Goal: Information Seeking & Learning: Check status

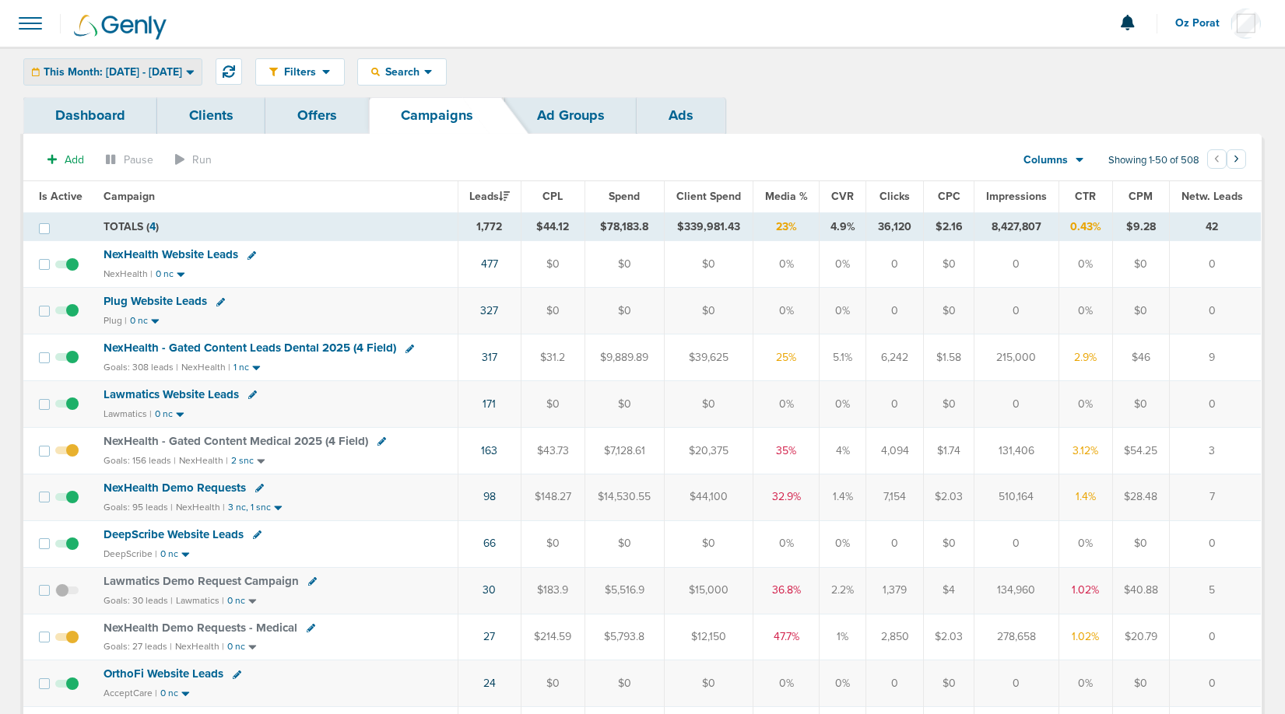
click at [182, 68] on span "This Month: [DATE] - [DATE]" at bounding box center [113, 72] width 139 height 11
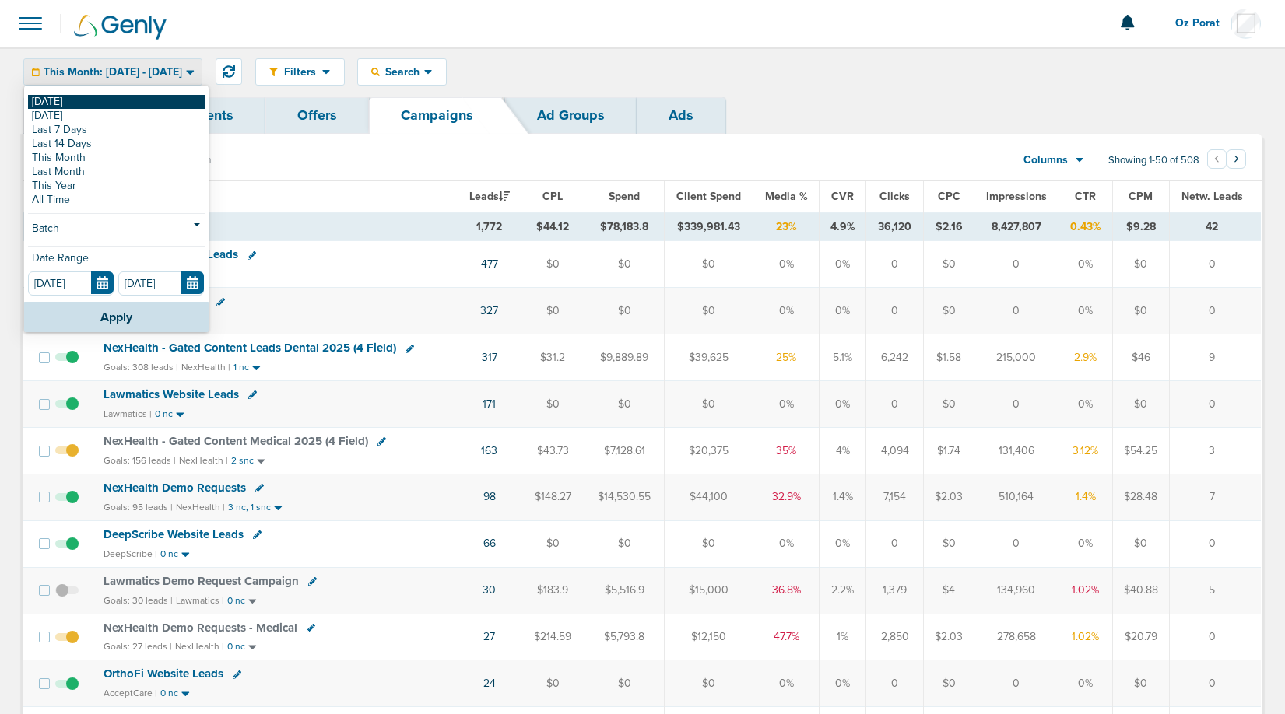
click at [110, 101] on link "[DATE]" at bounding box center [116, 102] width 177 height 14
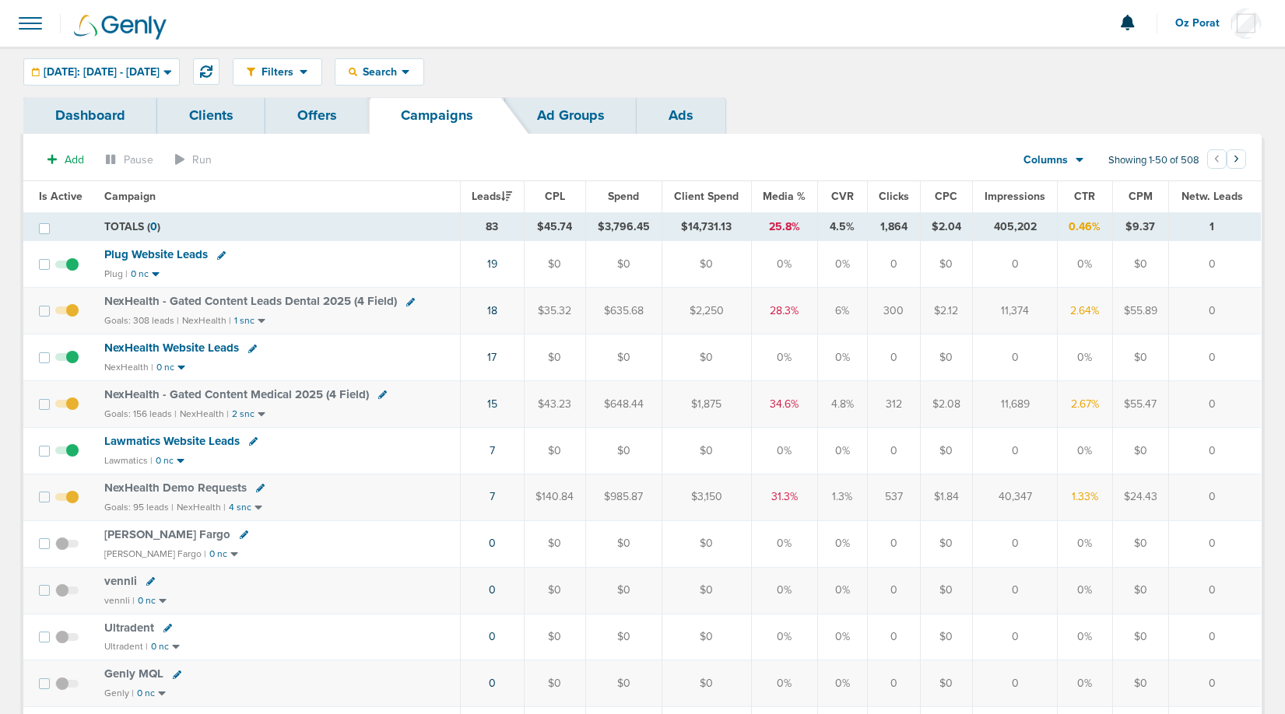
click at [342, 297] on span "NexHealth - Gated Content Leads Dental 2025 (4 Field)" at bounding box center [250, 301] width 293 height 14
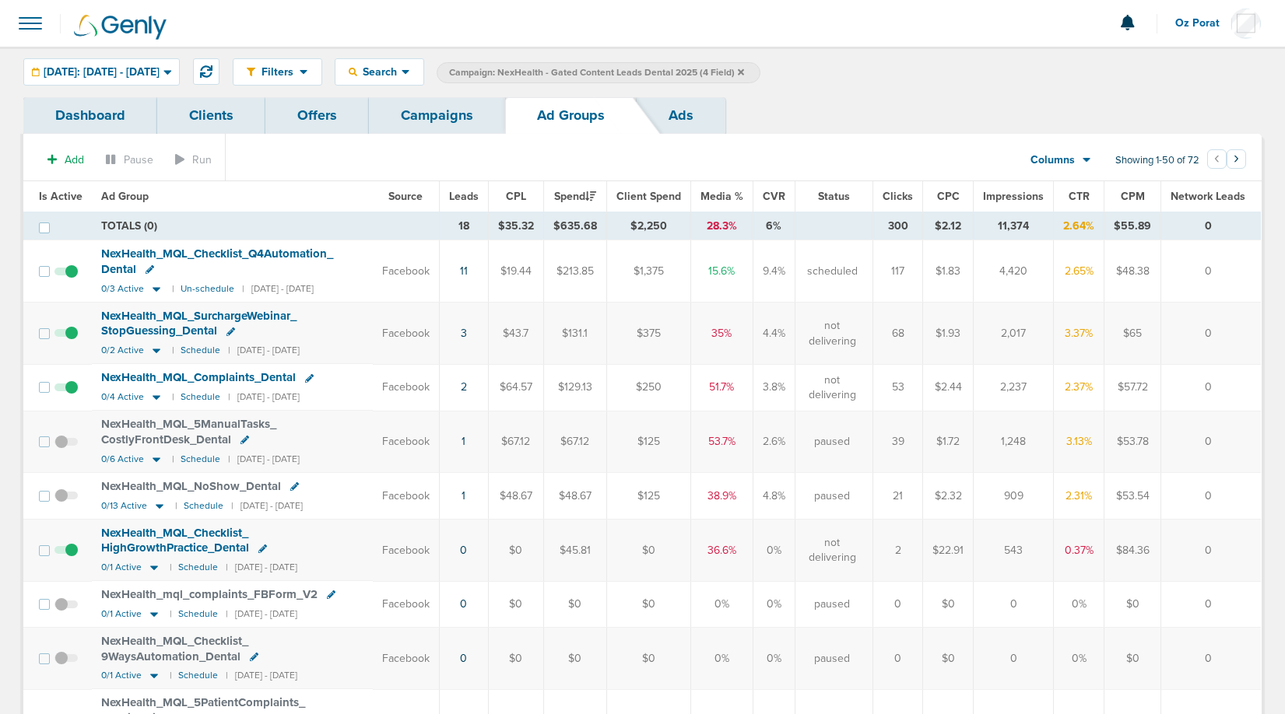
click at [273, 256] on span "NexHealth_ MQL_ Checklist_ Q4Automation_ Dental" at bounding box center [217, 262] width 232 height 30
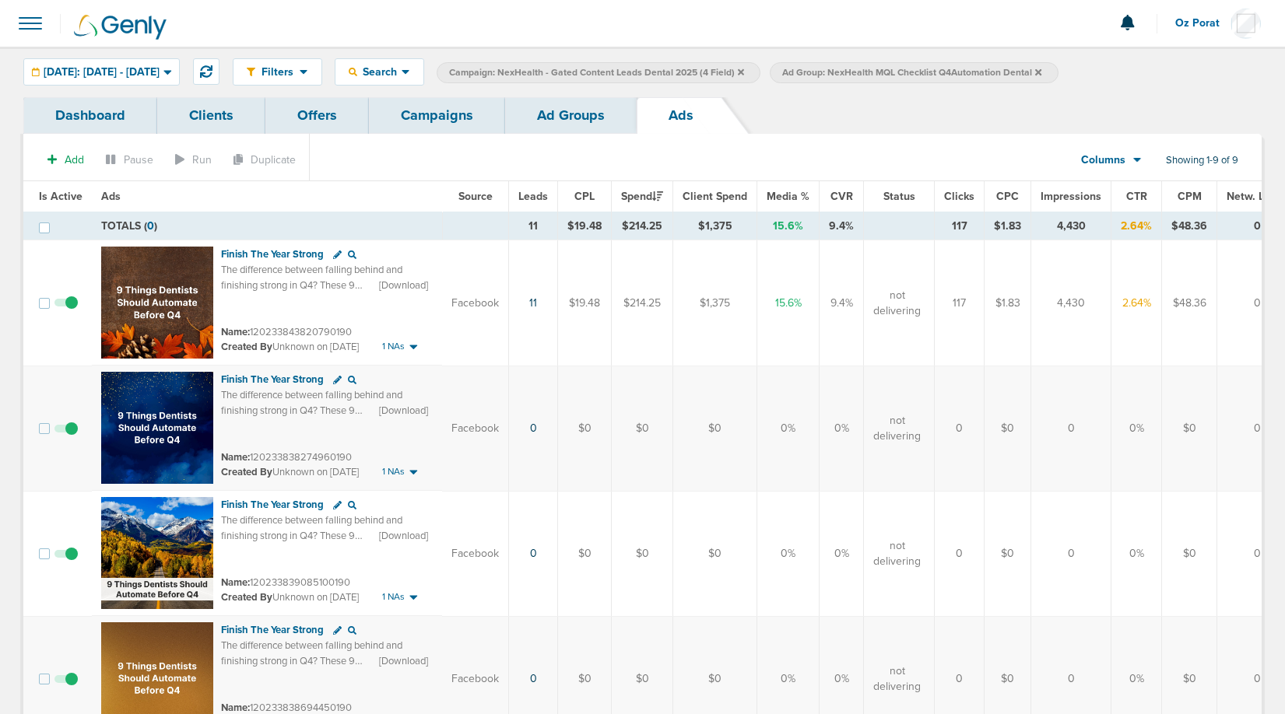
click at [554, 112] on link "Ad Groups" at bounding box center [571, 115] width 132 height 37
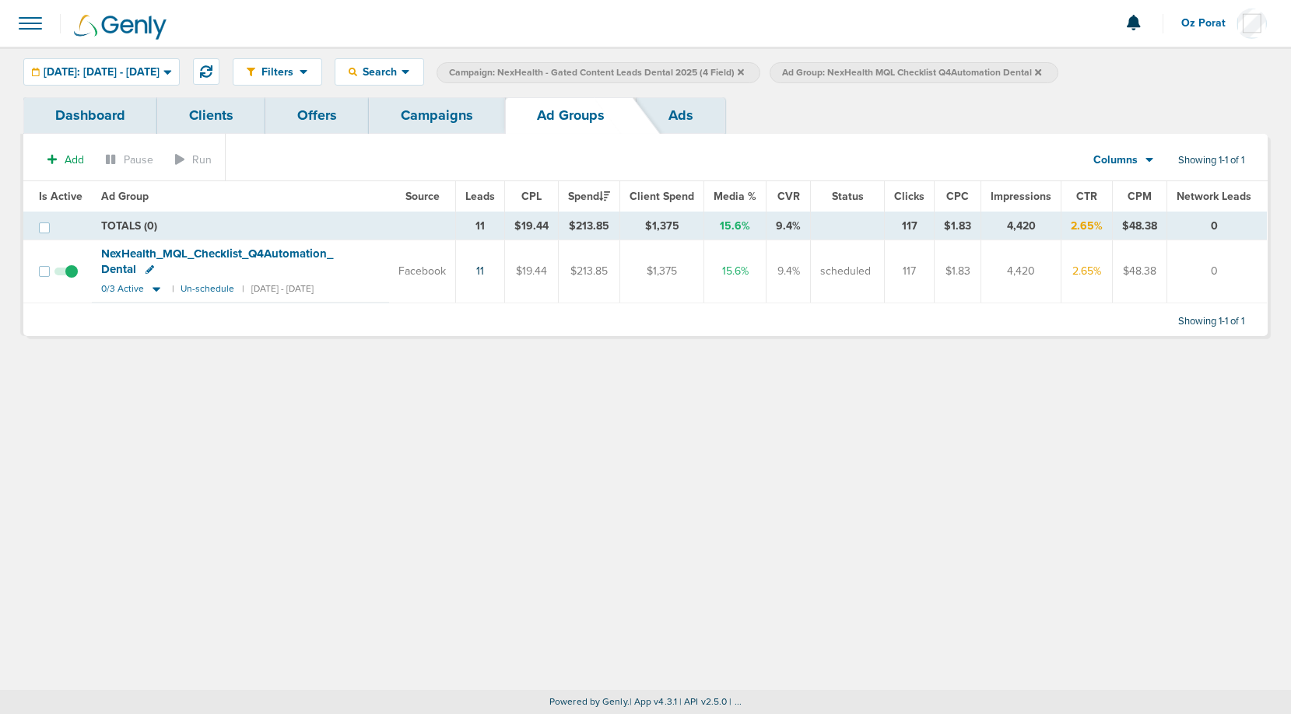
click at [1041, 75] on span "Ad Group: NexHealth MQL Checklist Q4Automation Dental" at bounding box center [911, 72] width 259 height 13
click at [1058, 69] on label "Ad Group: NexHealth MQL Checklist Q4Automation Dental" at bounding box center [914, 72] width 288 height 21
click at [1041, 71] on icon at bounding box center [1038, 71] width 6 height 6
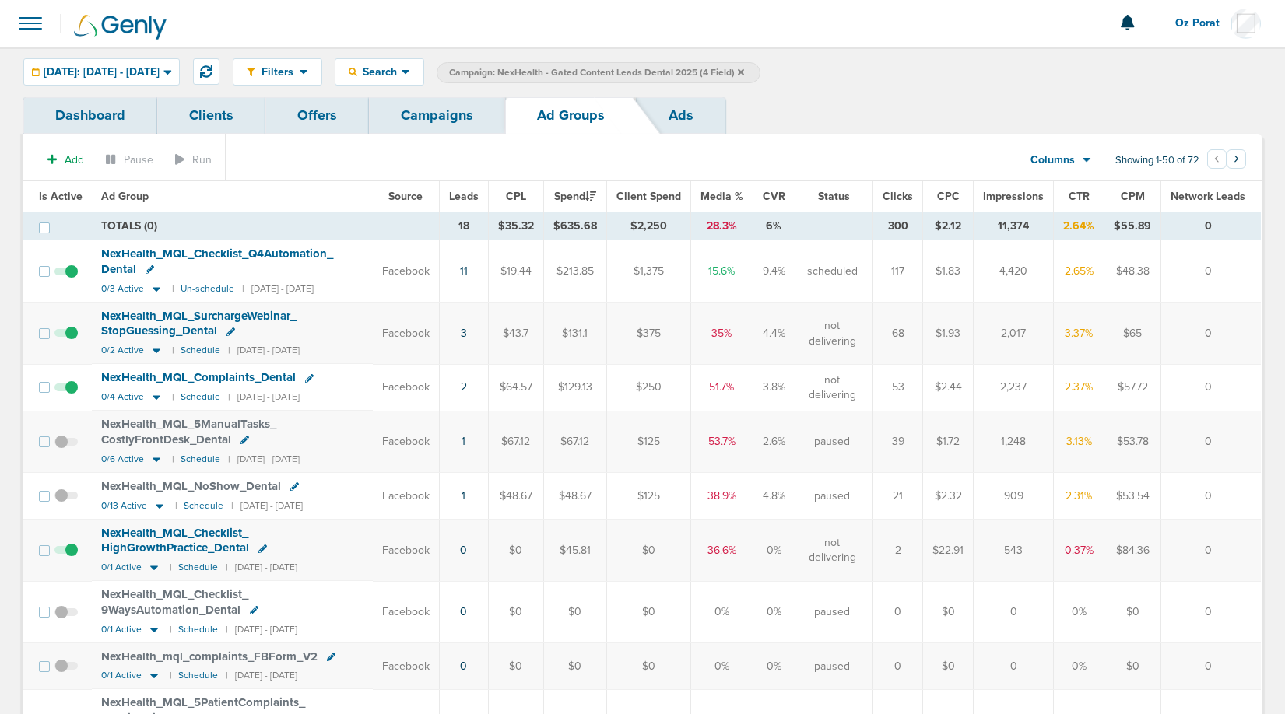
click at [440, 111] on link "Campaigns" at bounding box center [437, 115] width 136 height 37
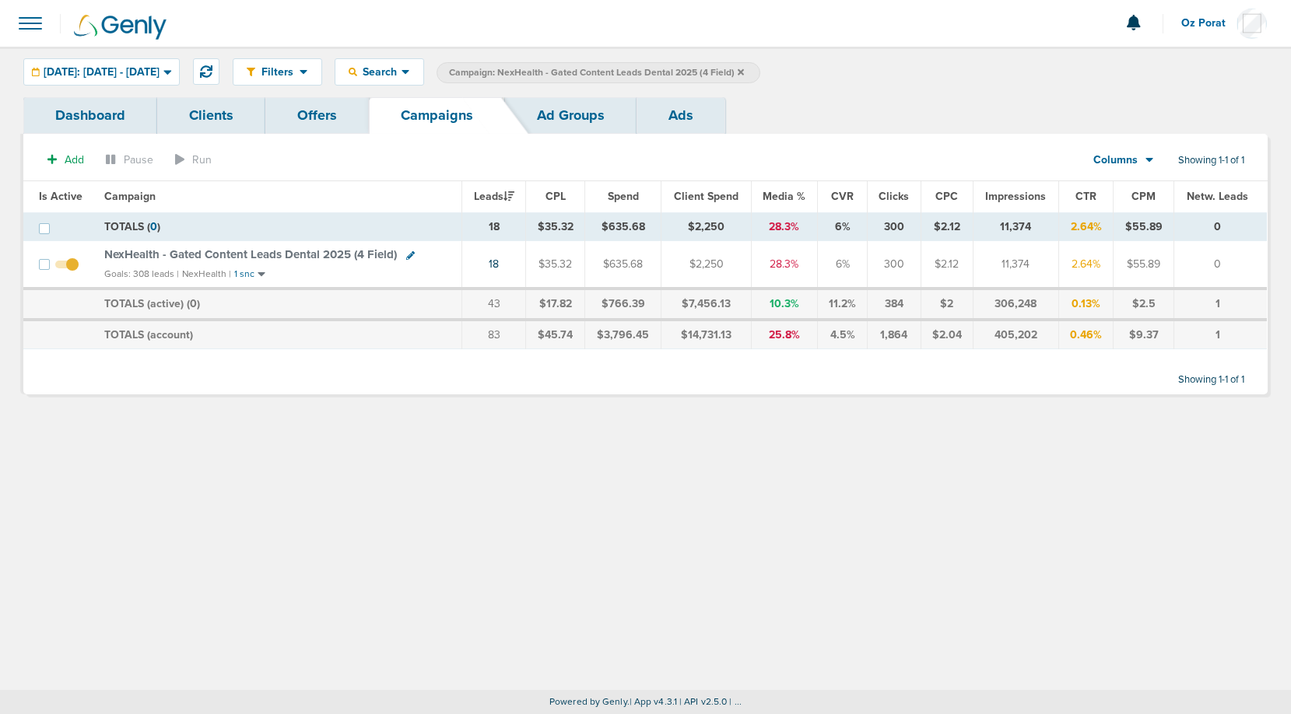
click at [744, 72] on icon at bounding box center [741, 72] width 6 height 9
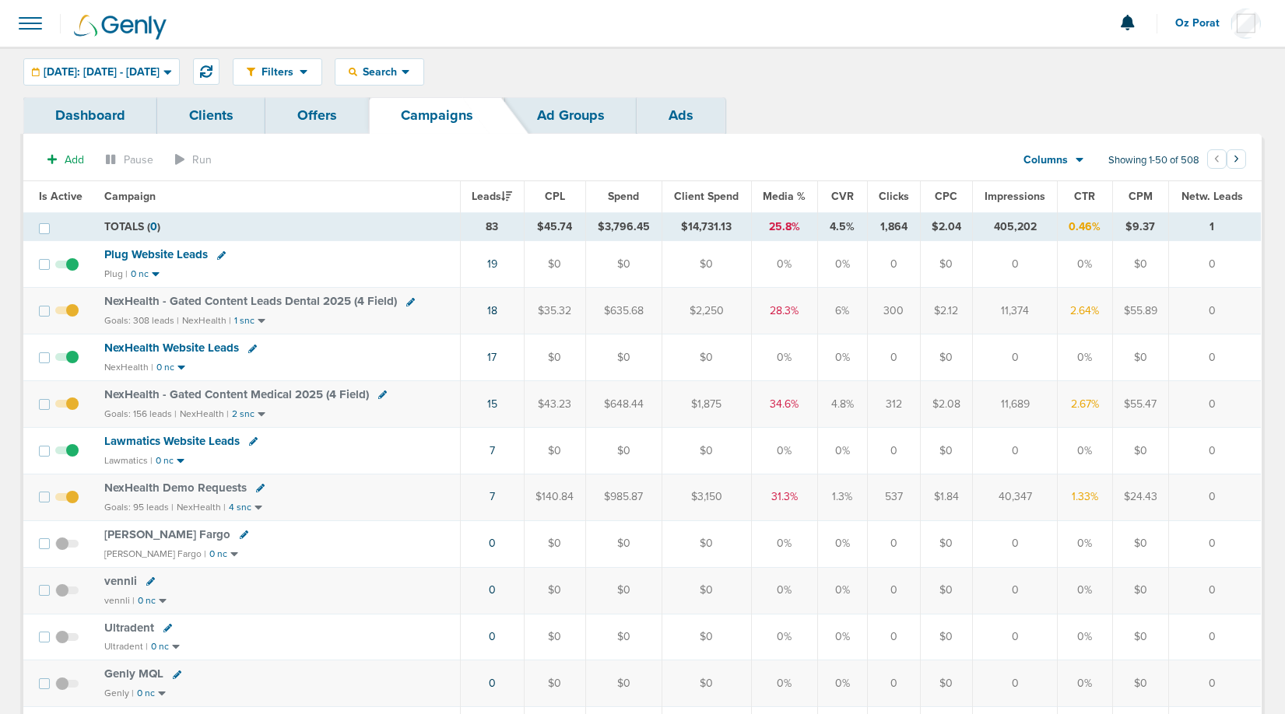
click at [244, 394] on span "NexHealth - Gated Content Medical 2025 (4 Field)" at bounding box center [236, 395] width 265 height 14
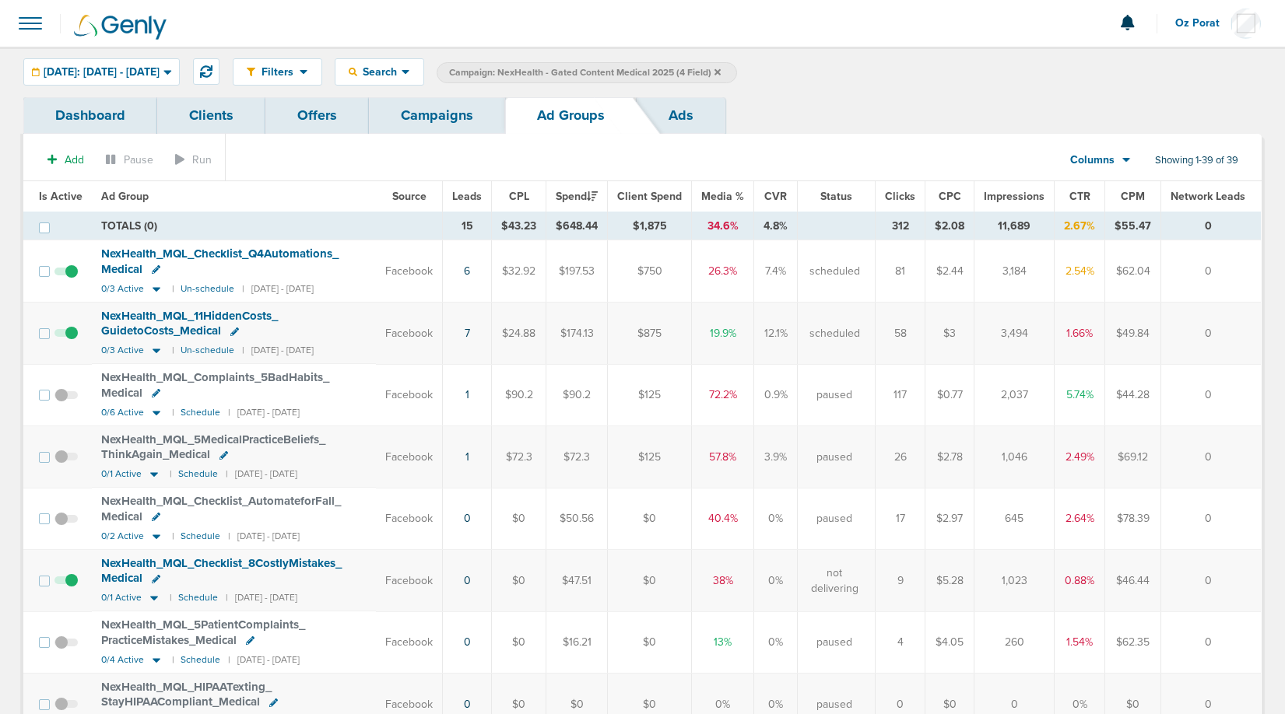
click at [441, 115] on link "Campaigns" at bounding box center [437, 115] width 136 height 37
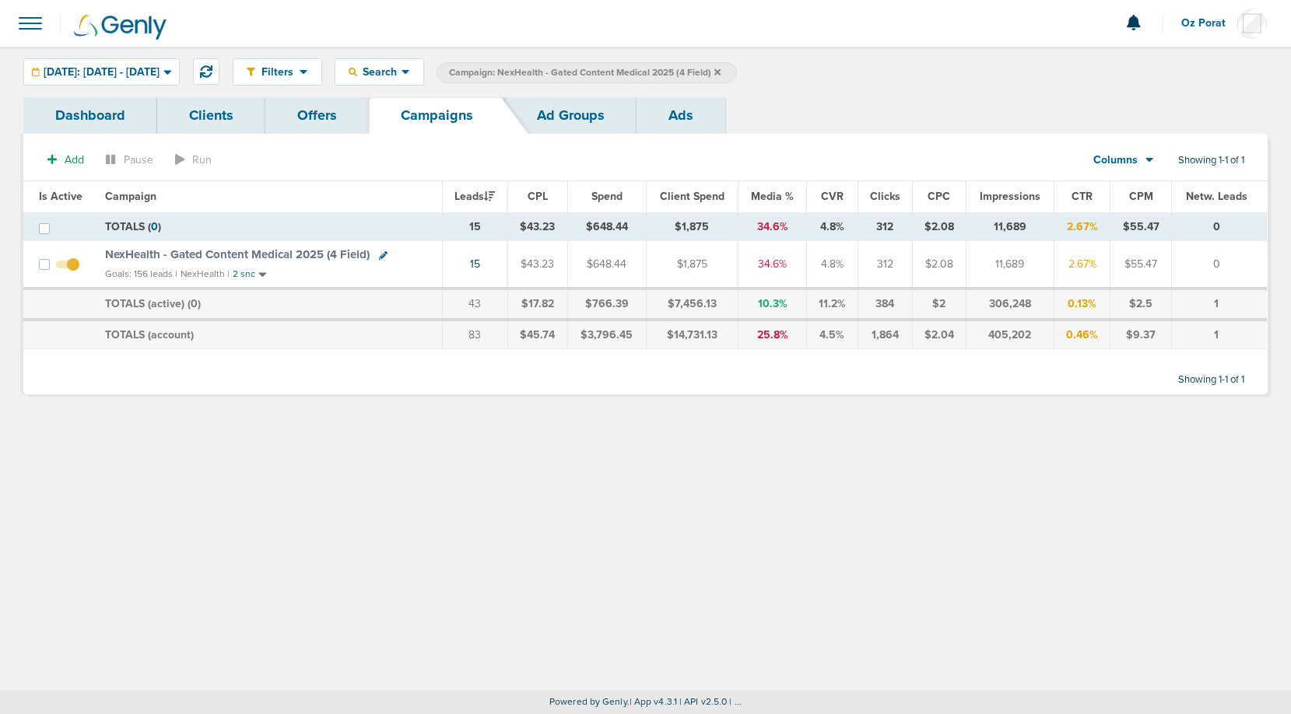
click at [721, 70] on span "Campaign: NexHealth - Gated Content Medical 2025 (4 Field)" at bounding box center [585, 72] width 272 height 13
click at [721, 70] on icon at bounding box center [717, 71] width 6 height 6
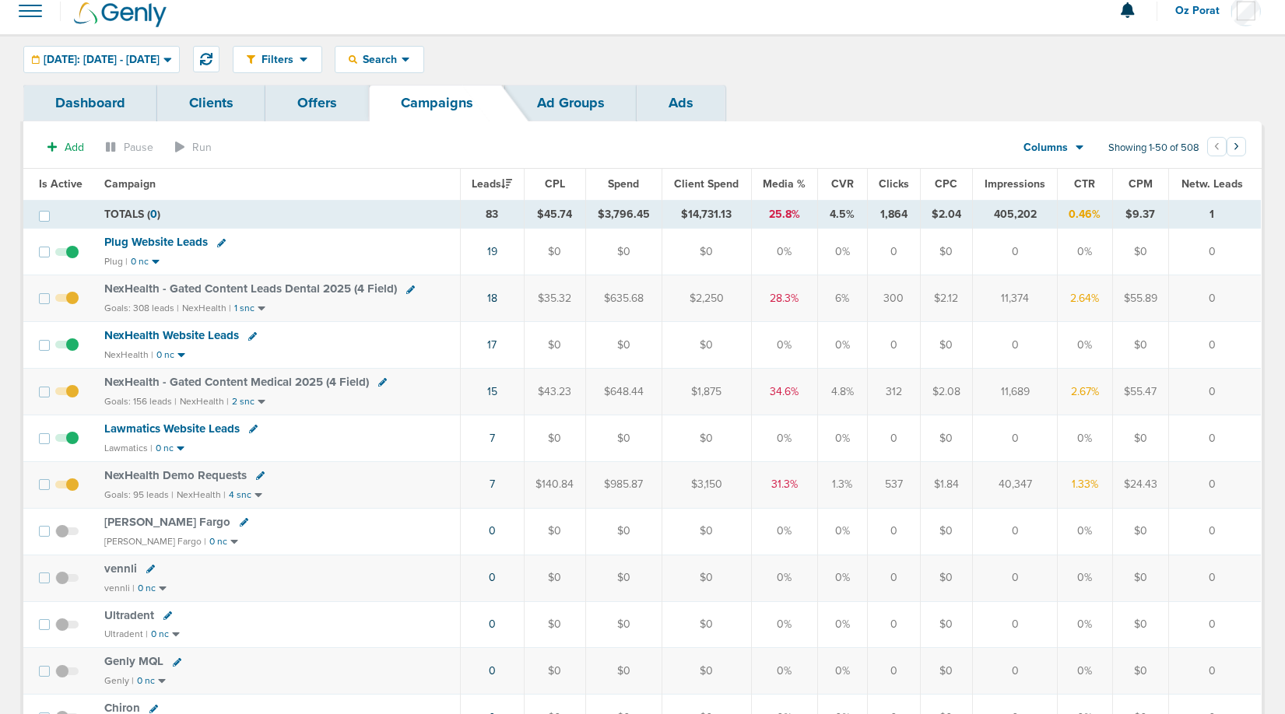
scroll to position [15, 0]
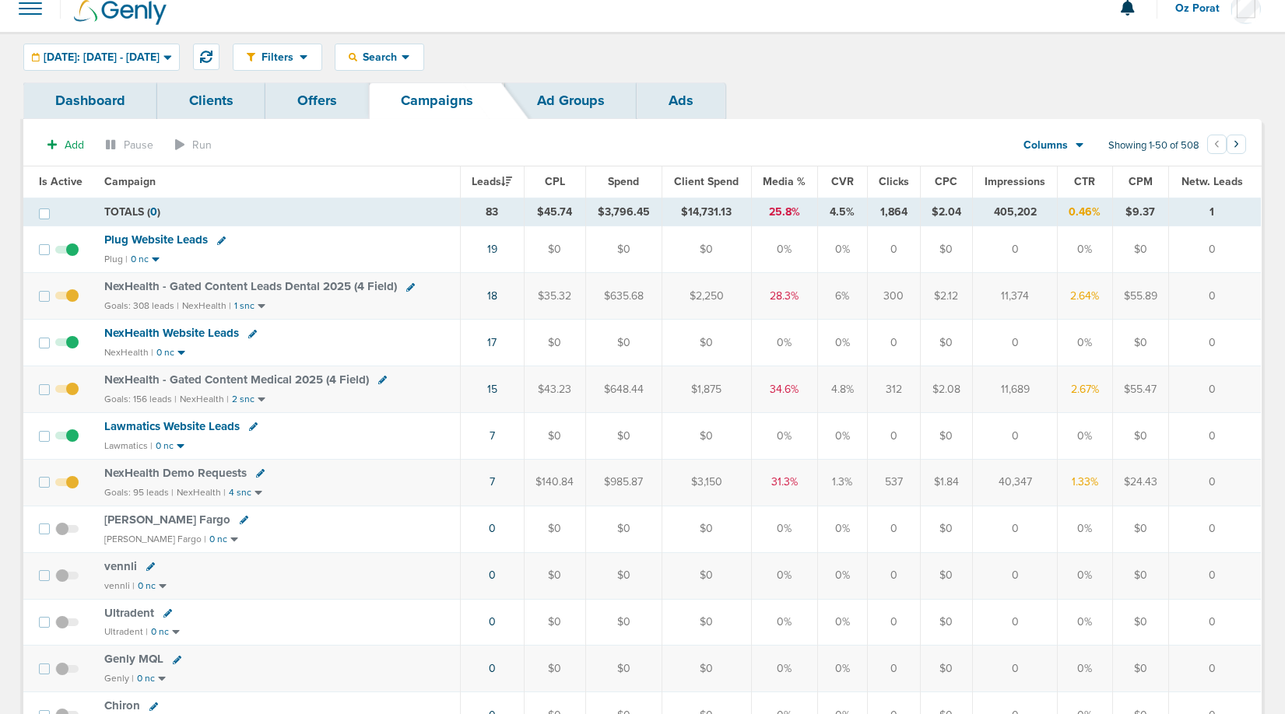
click at [184, 473] on span "NexHealth Demo Requests" at bounding box center [175, 473] width 142 height 14
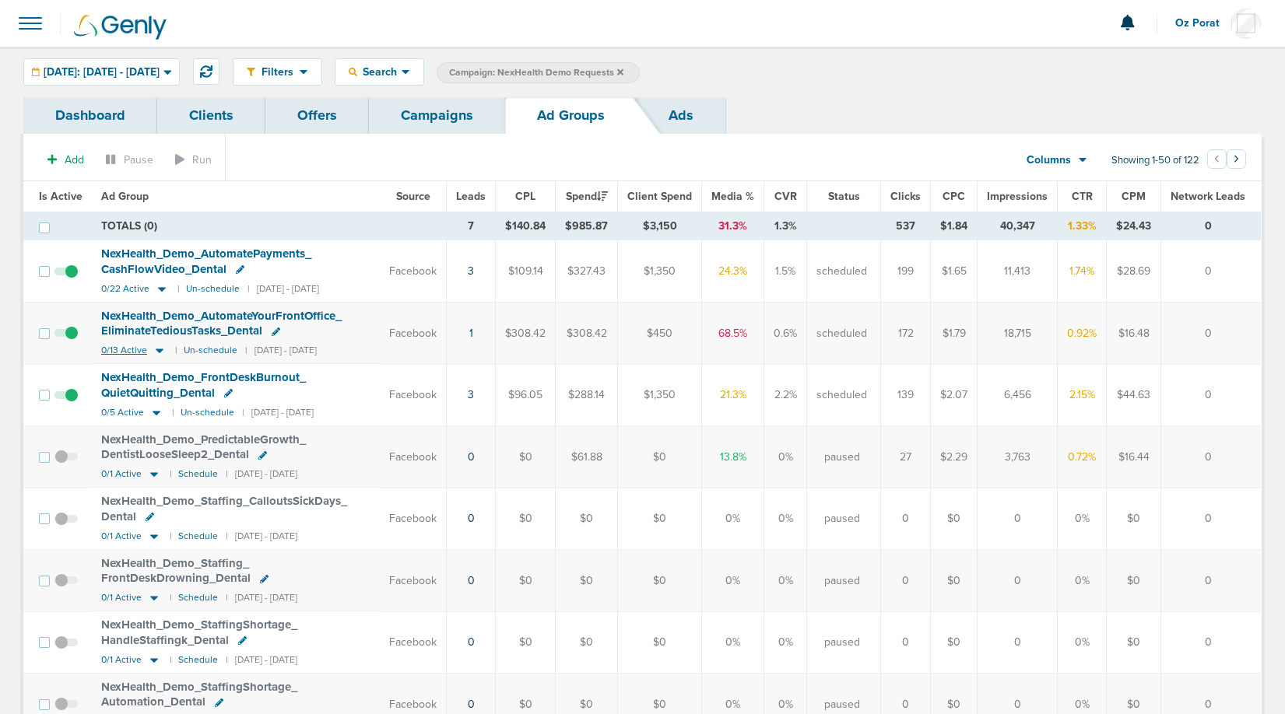
click at [118, 348] on span "0/13 Active" at bounding box center [124, 351] width 46 height 12
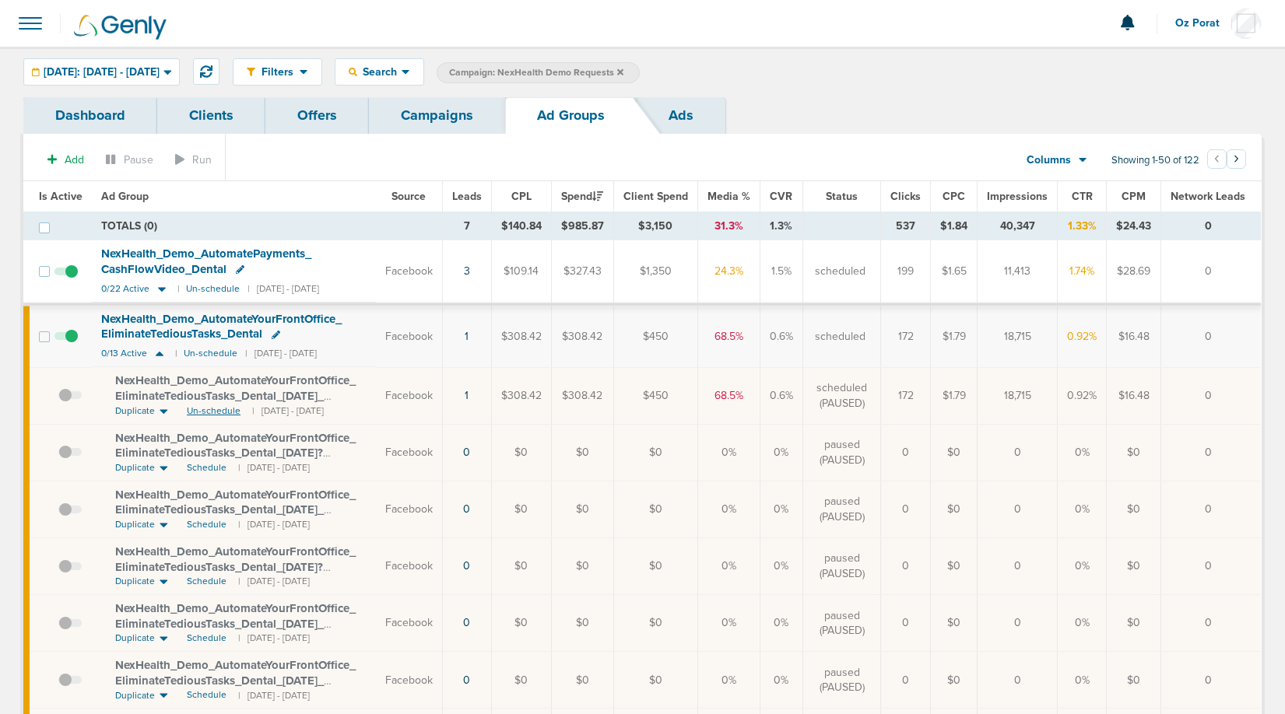
click at [209, 408] on span "Un-schedule" at bounding box center [214, 411] width 54 height 13
click at [118, 349] on span "0/13 Active" at bounding box center [124, 354] width 46 height 12
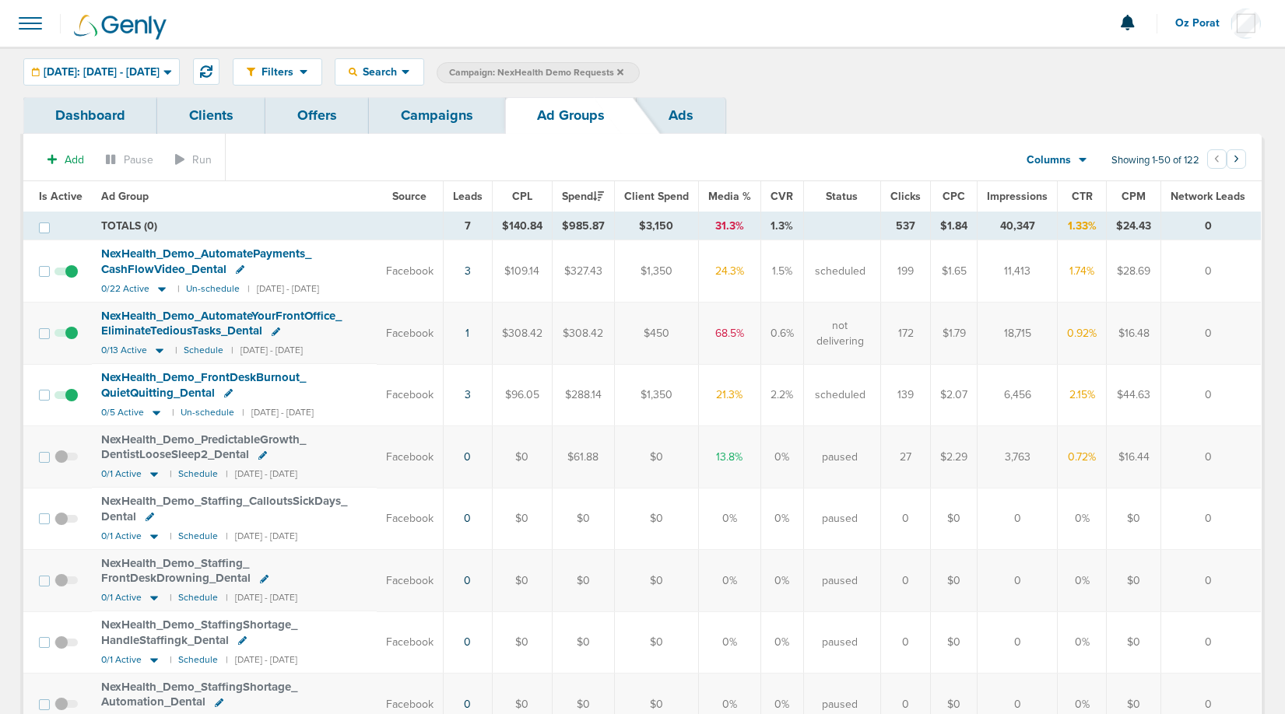
click at [654, 114] on link "Ads" at bounding box center [681, 115] width 89 height 37
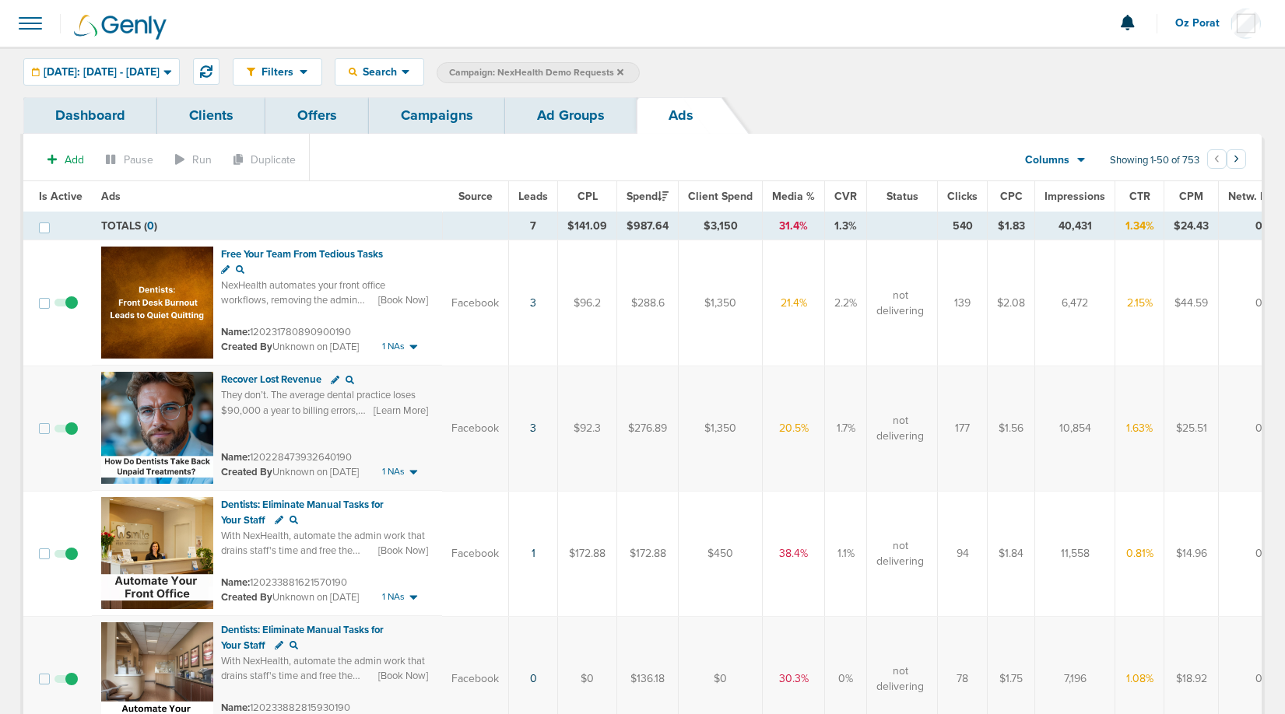
click at [536, 200] on span "Leads" at bounding box center [533, 196] width 30 height 13
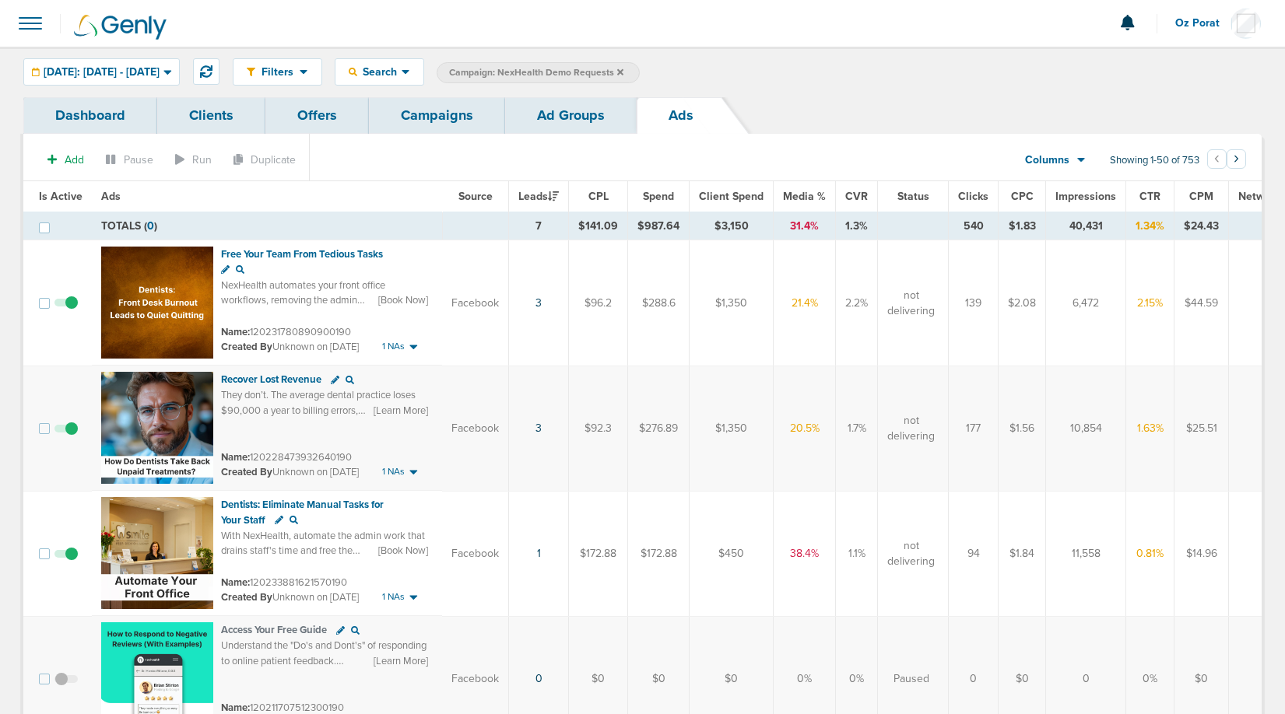
click at [442, 120] on link "Campaigns" at bounding box center [437, 115] width 136 height 37
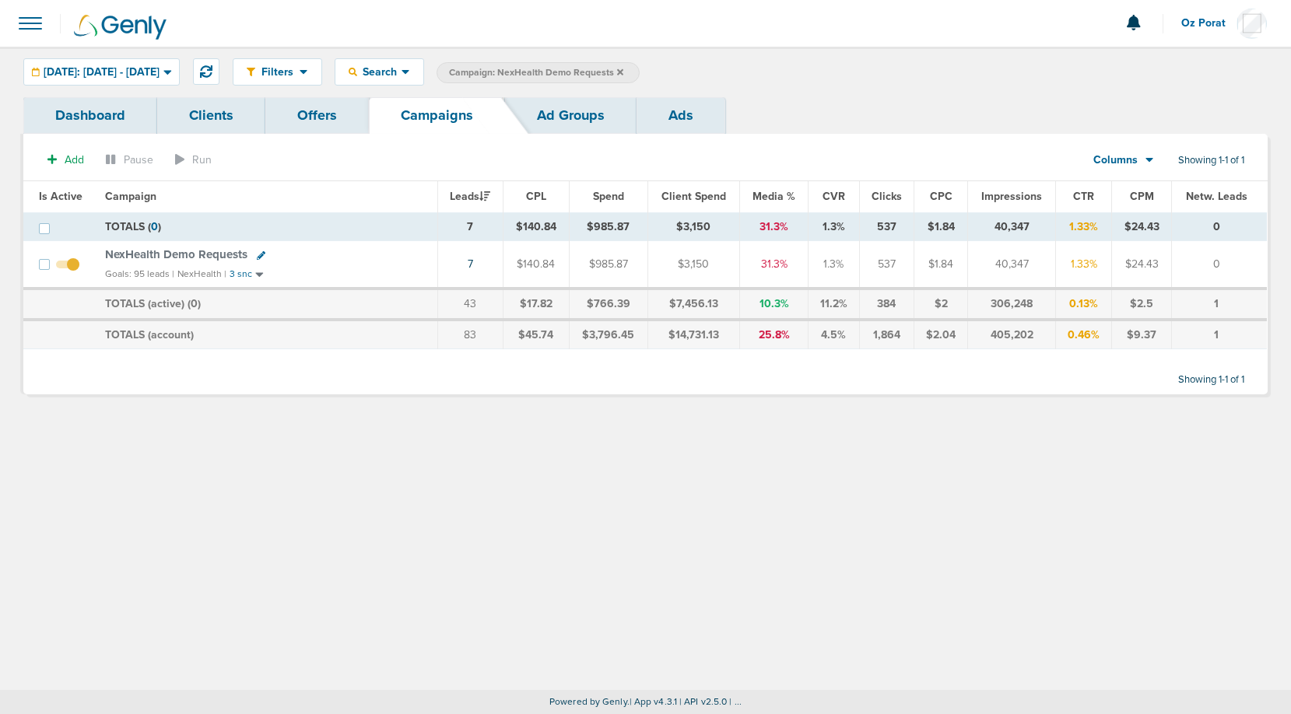
click at [469, 263] on td "7" at bounding box center [469, 264] width 65 height 47
click at [473, 263] on link "7" at bounding box center [470, 264] width 5 height 13
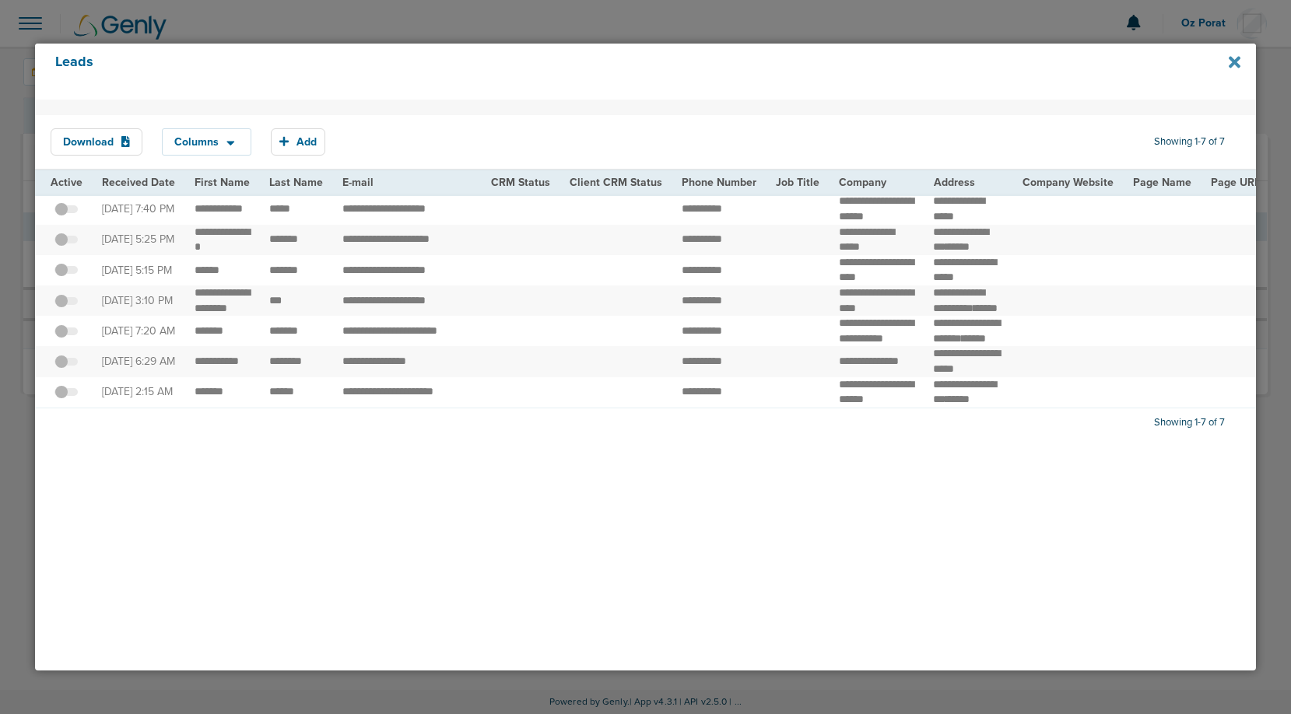
click at [1229, 61] on icon at bounding box center [1235, 62] width 12 height 17
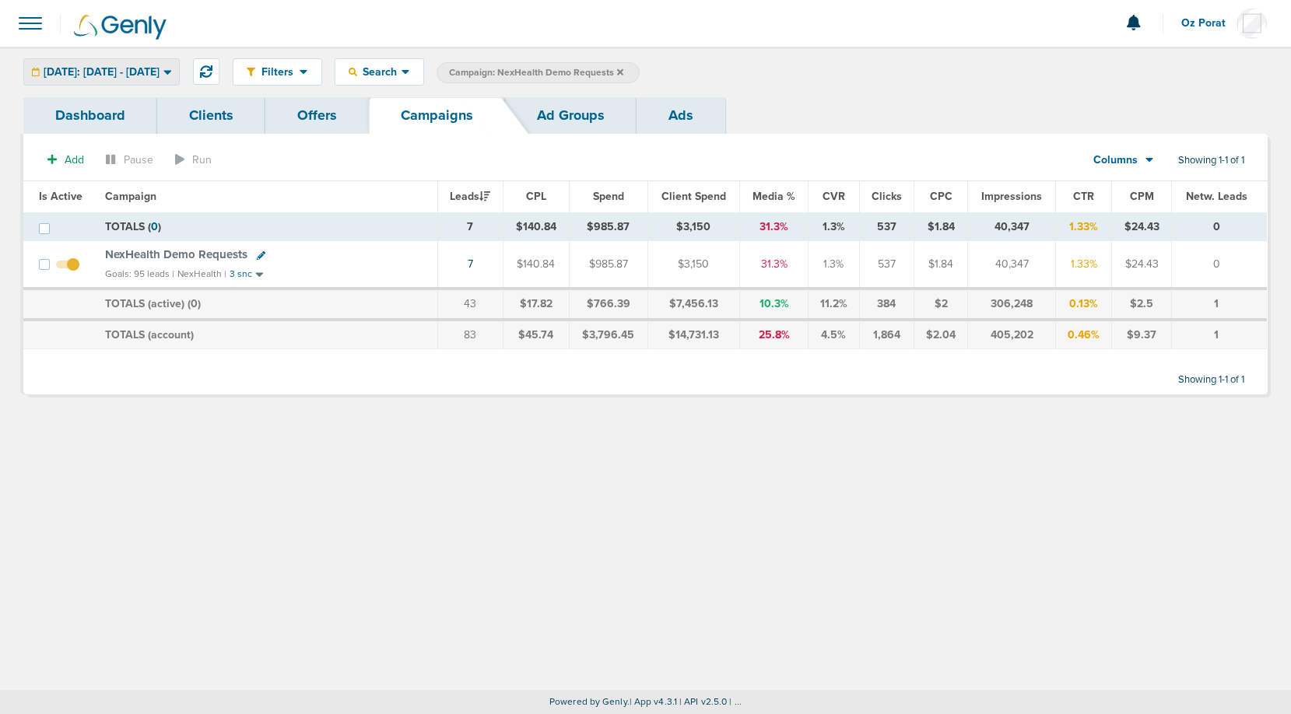
click at [160, 68] on span "[DATE]: [DATE] - [DATE]" at bounding box center [102, 72] width 116 height 11
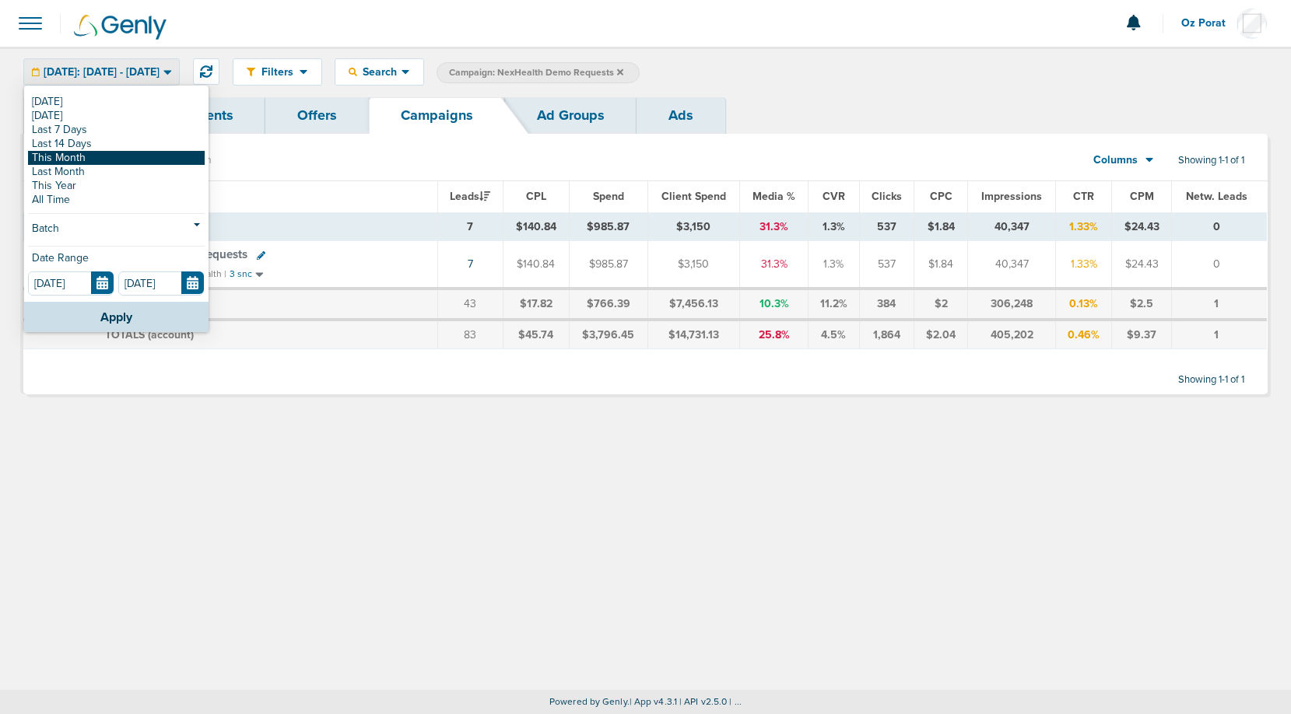
click at [102, 153] on link "This Month" at bounding box center [116, 158] width 177 height 14
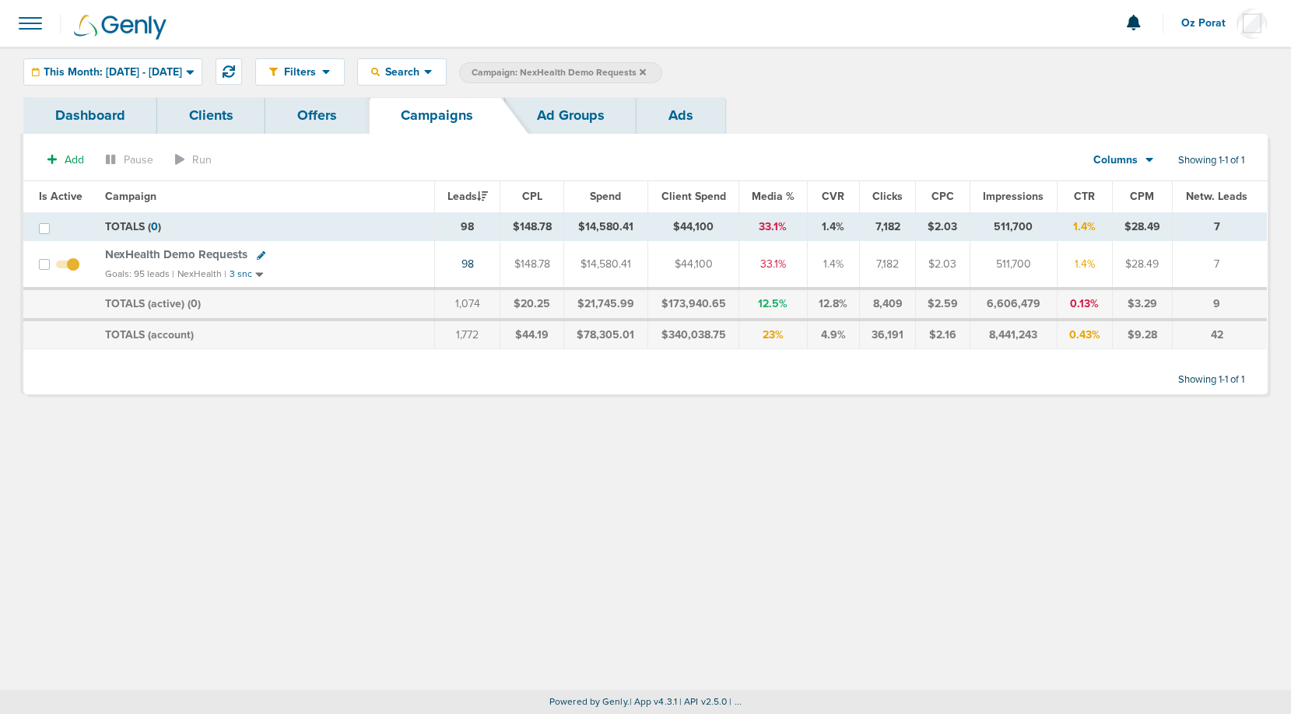
click at [646, 68] on icon at bounding box center [643, 72] width 6 height 9
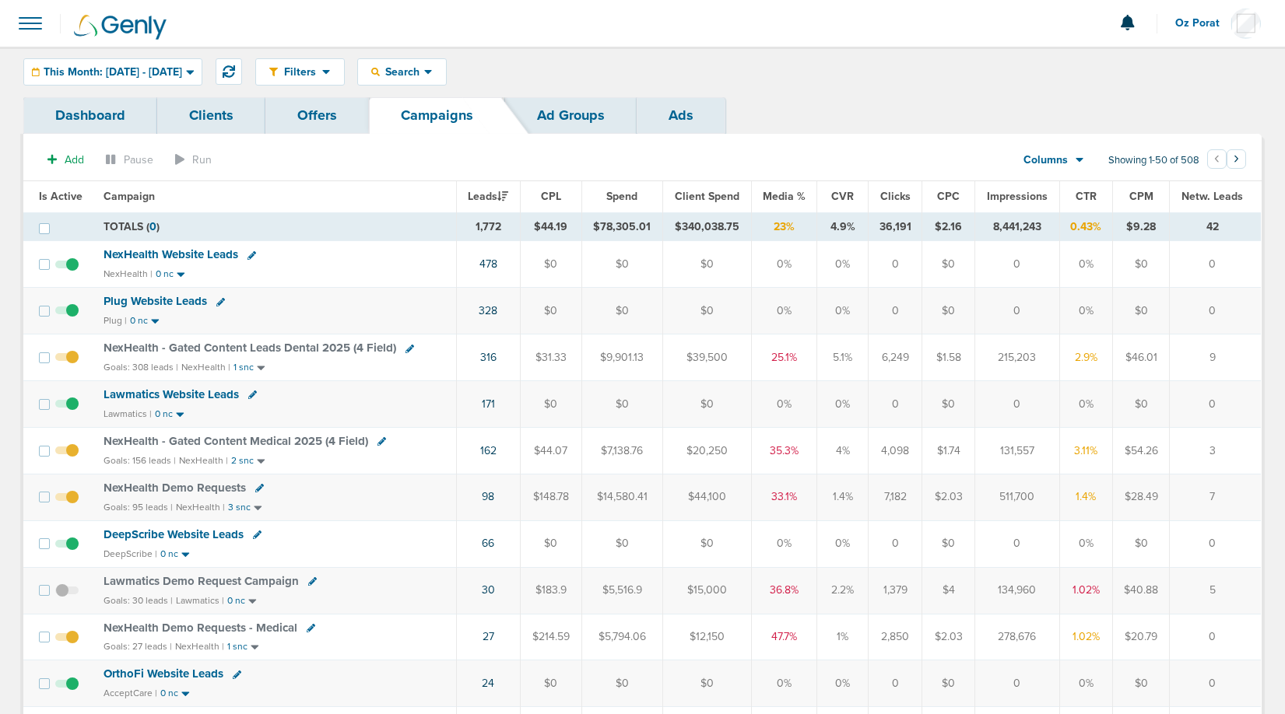
click at [190, 255] on span "NexHealth Website Leads" at bounding box center [171, 255] width 135 height 14
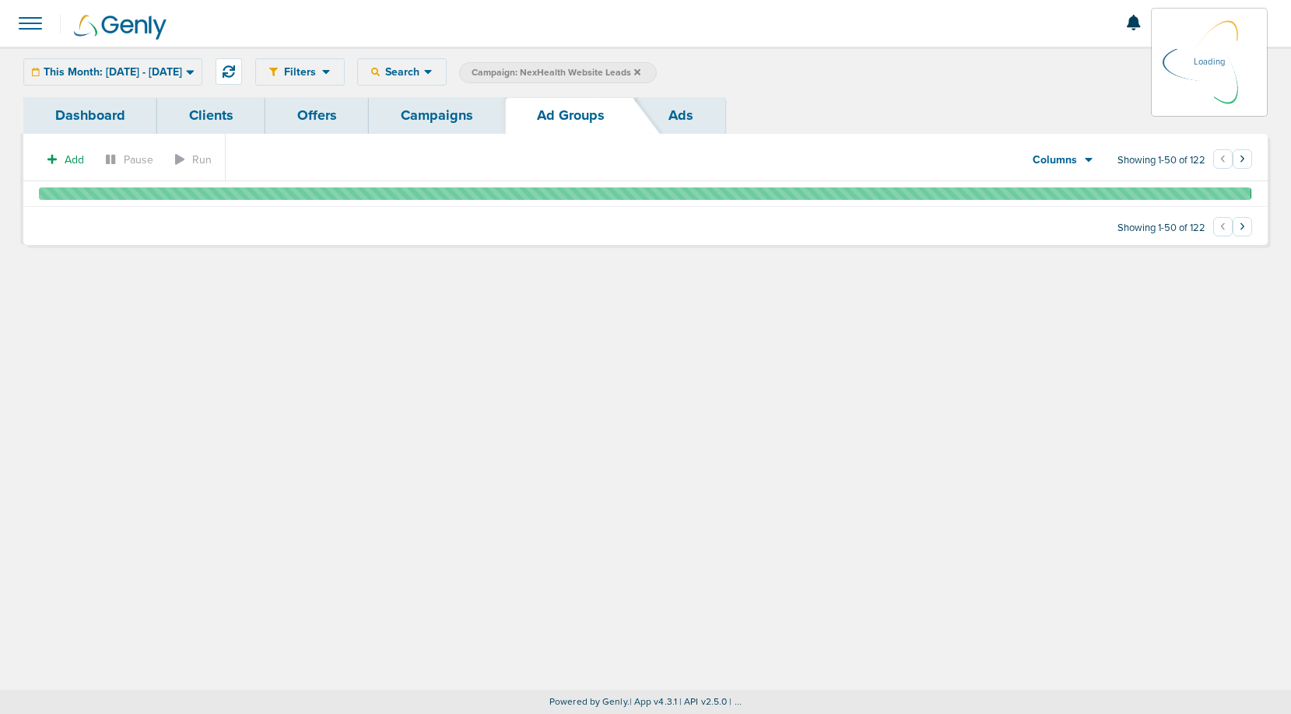
click at [98, 123] on link "Dashboard" at bounding box center [90, 115] width 134 height 37
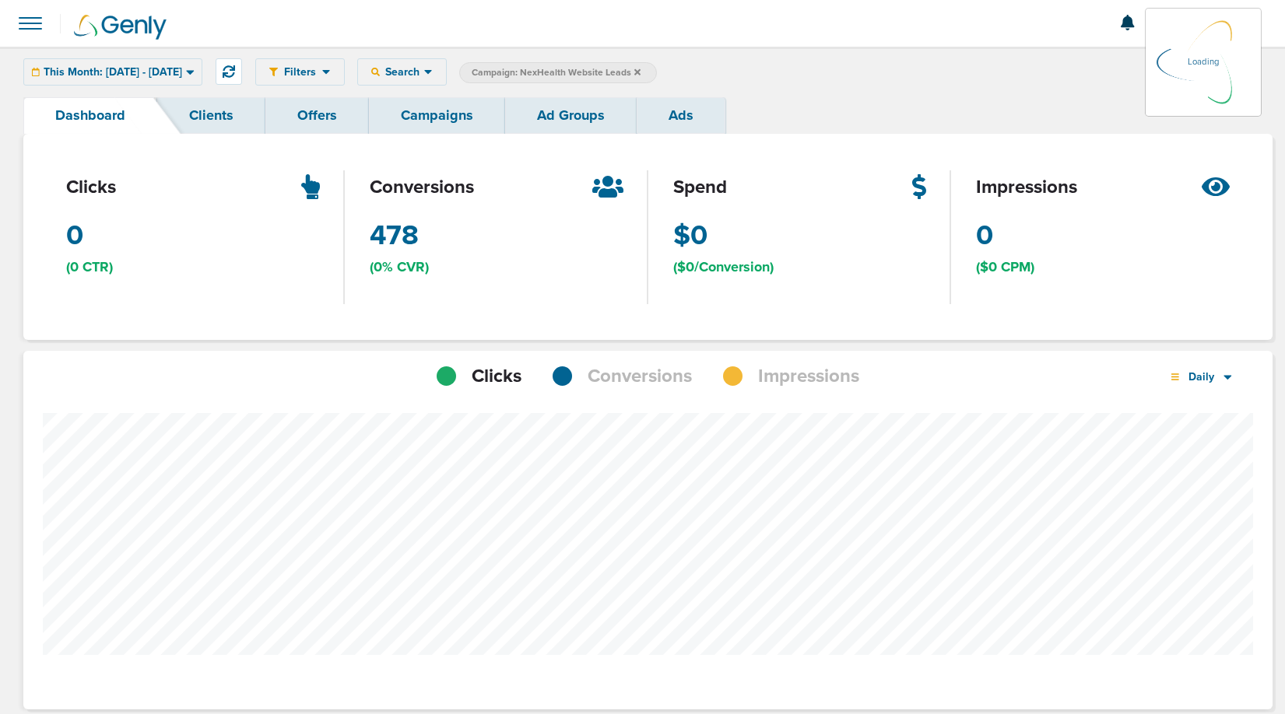
scroll to position [1212, 1238]
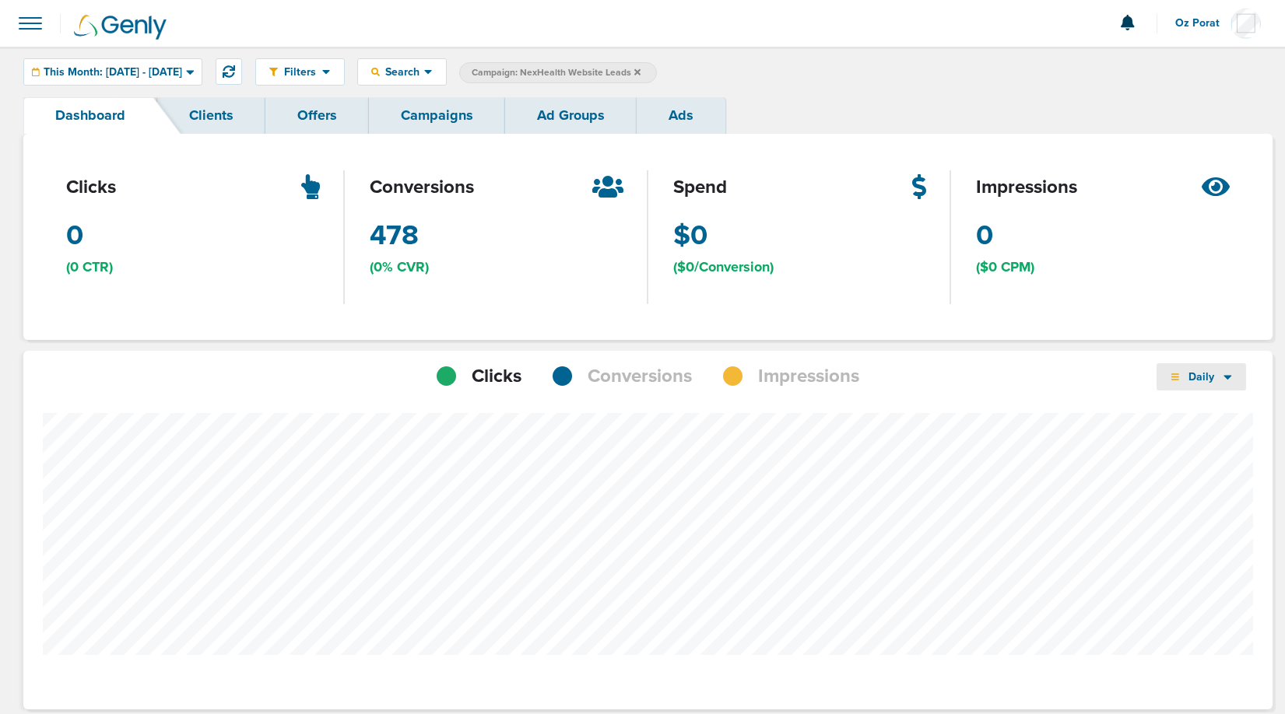
click at [1200, 377] on span "Daily" at bounding box center [1201, 376] width 45 height 13
click at [1195, 413] on link "Weekly" at bounding box center [1235, 420] width 156 height 19
click at [630, 380] on span "Conversions" at bounding box center [640, 376] width 104 height 26
click at [780, 374] on span "Impressions" at bounding box center [808, 376] width 101 height 26
click at [670, 373] on span "Conversions" at bounding box center [640, 376] width 104 height 26
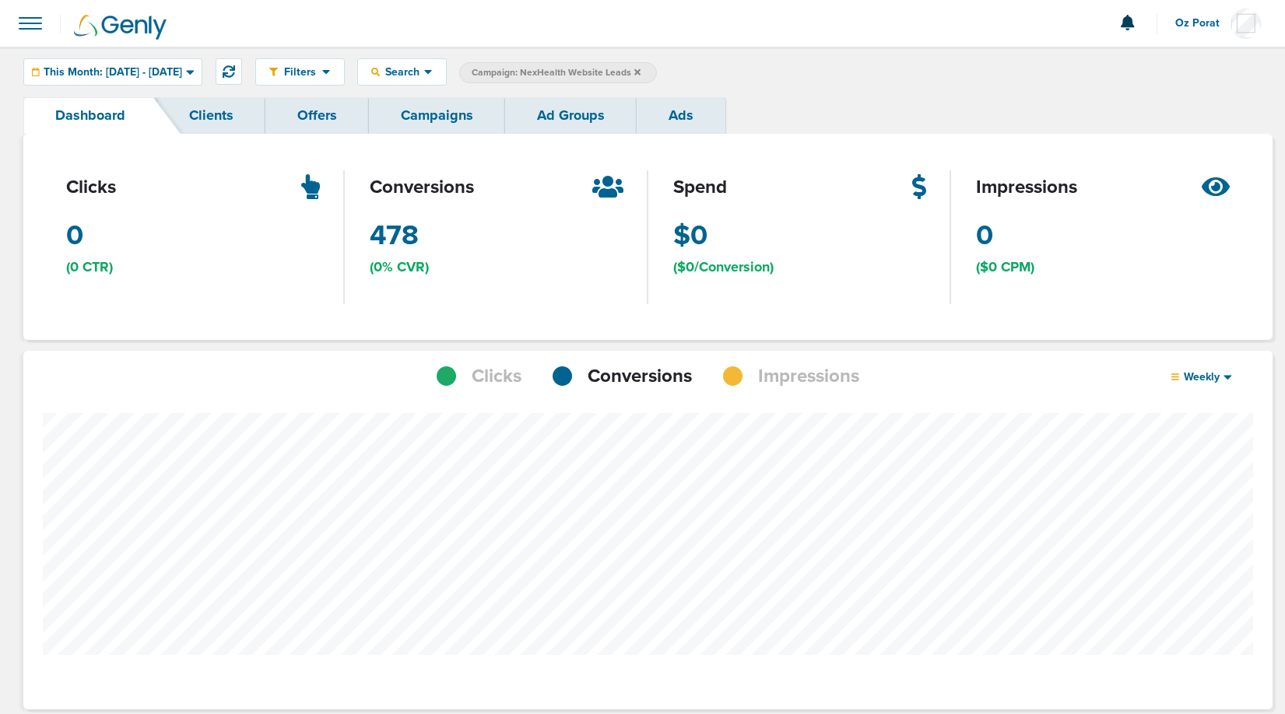
click at [423, 111] on link "Campaigns" at bounding box center [437, 115] width 136 height 37
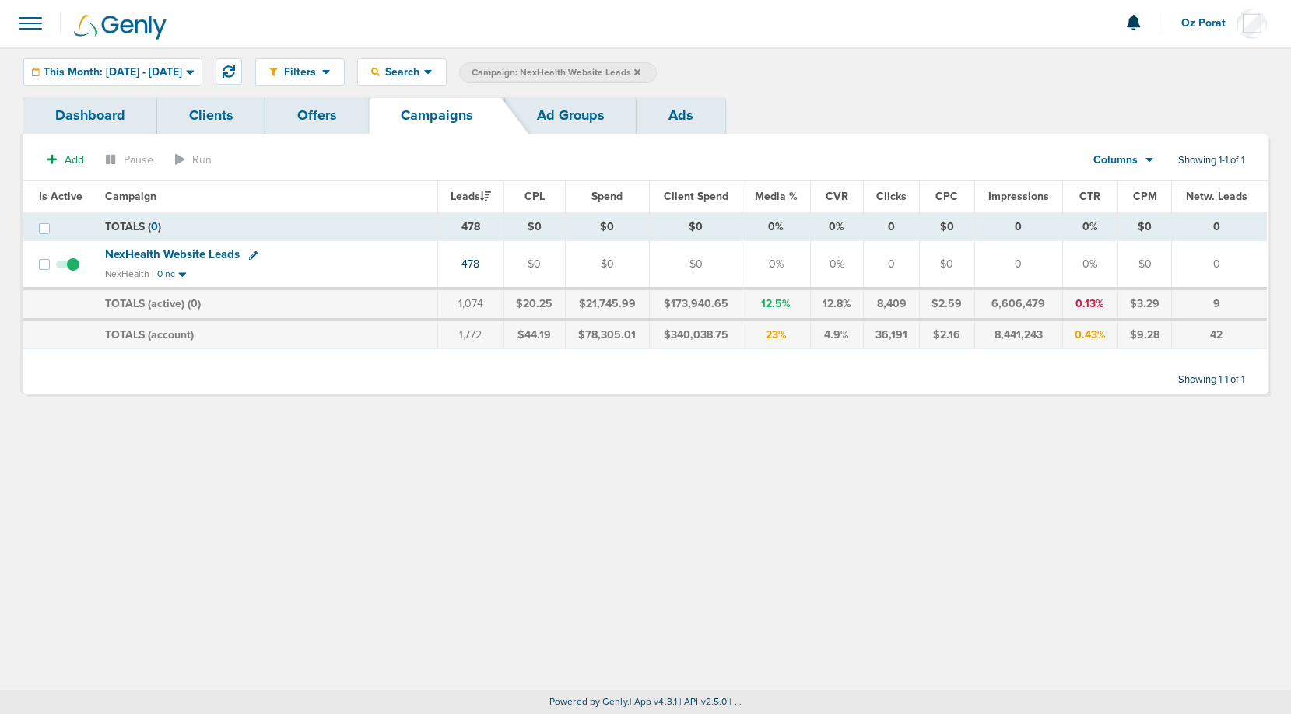
click at [205, 261] on span "NexHealth Website Leads" at bounding box center [172, 255] width 135 height 14
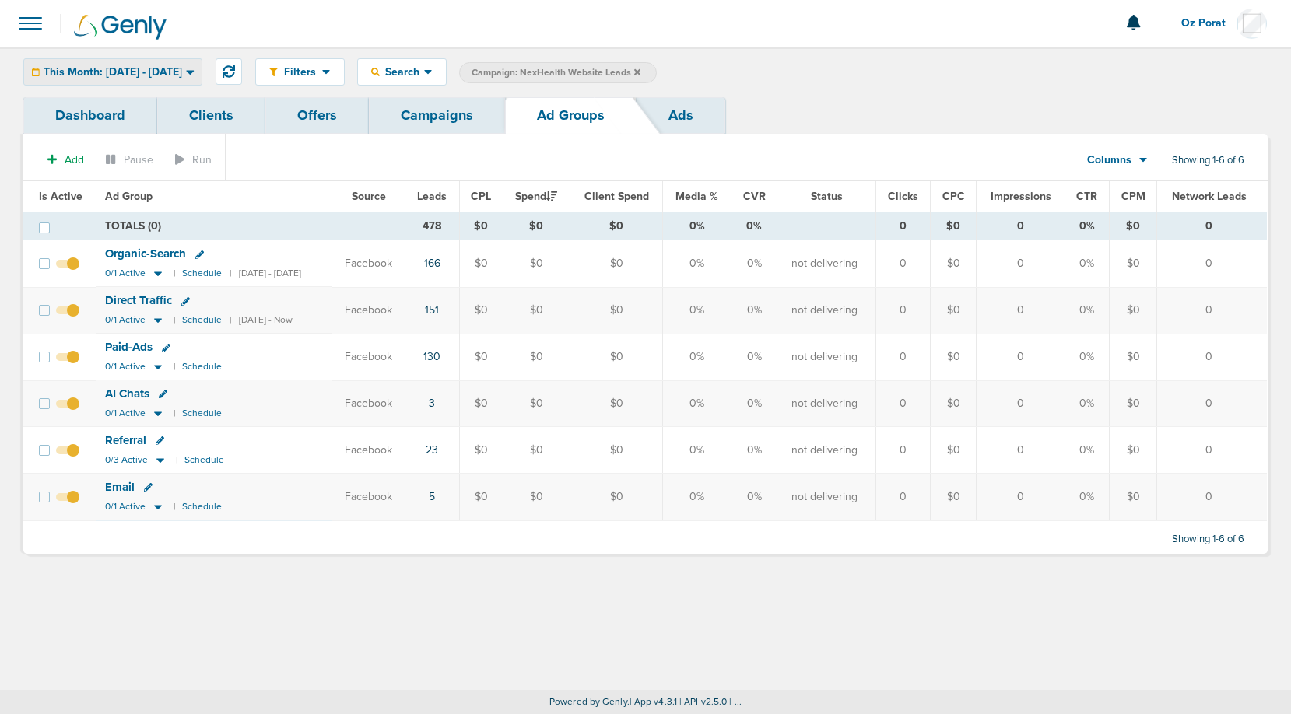
click at [167, 74] on span "This Month: [DATE] - [DATE]" at bounding box center [113, 72] width 139 height 11
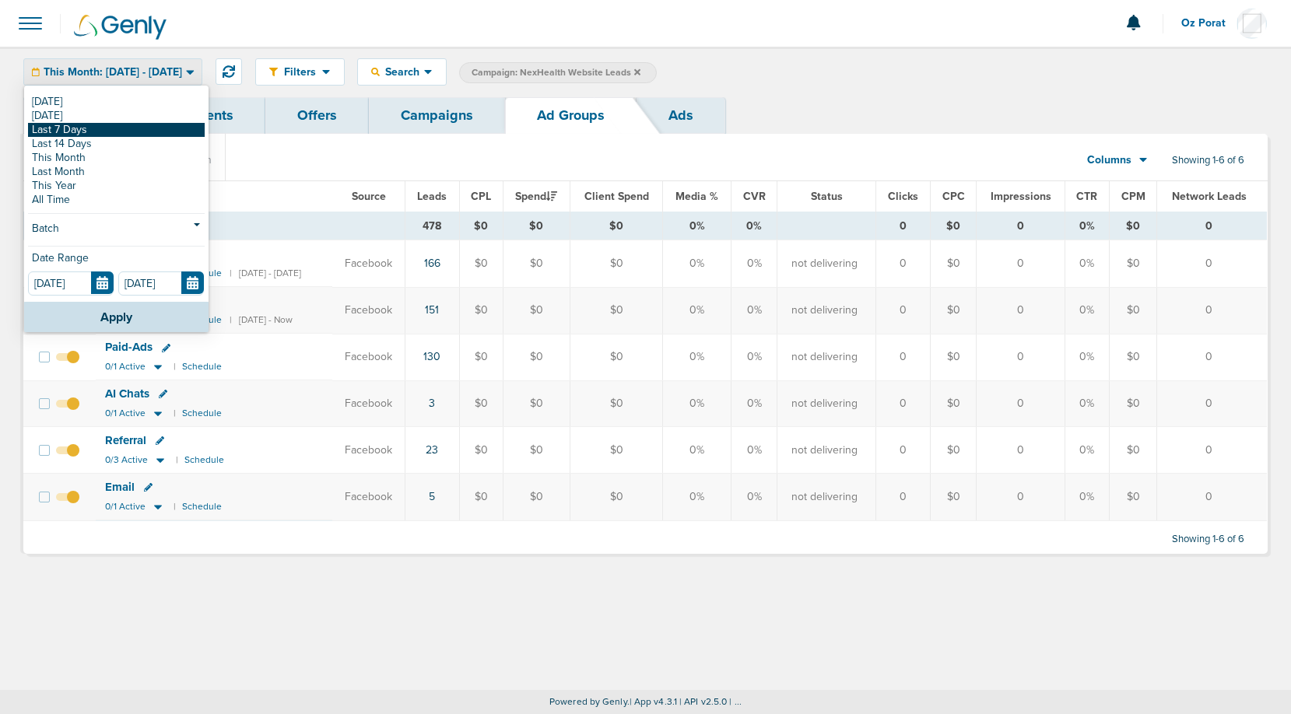
click at [128, 127] on link "Last 7 Days" at bounding box center [116, 130] width 177 height 14
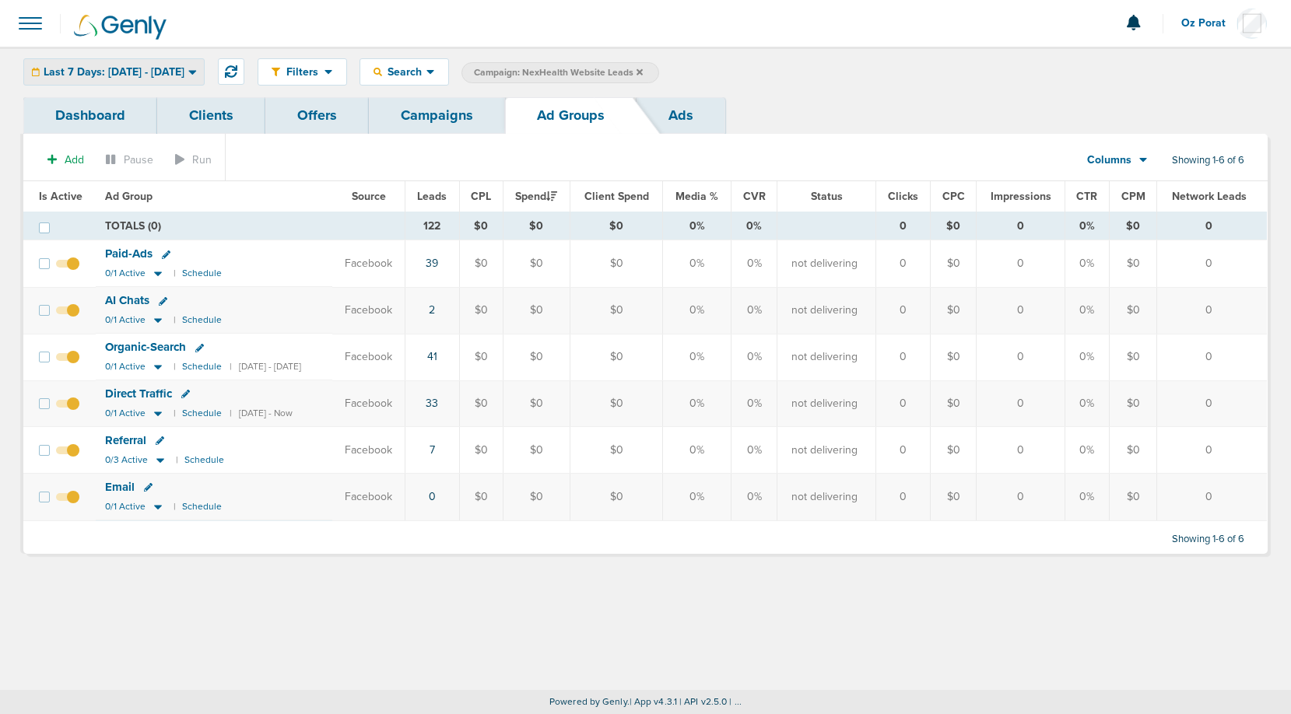
click at [141, 81] on div "Last 7 Days: [DATE] - [DATE]" at bounding box center [114, 72] width 180 height 26
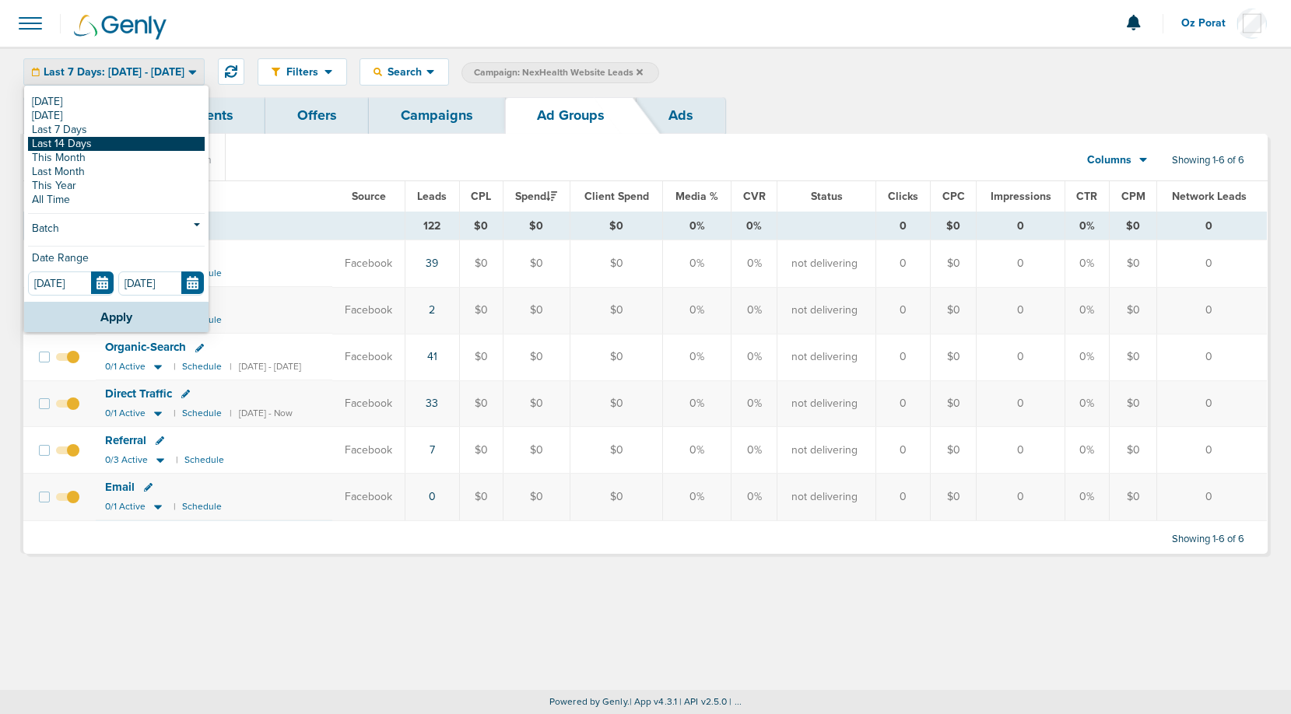
click at [114, 146] on link "Last 14 Days" at bounding box center [116, 144] width 177 height 14
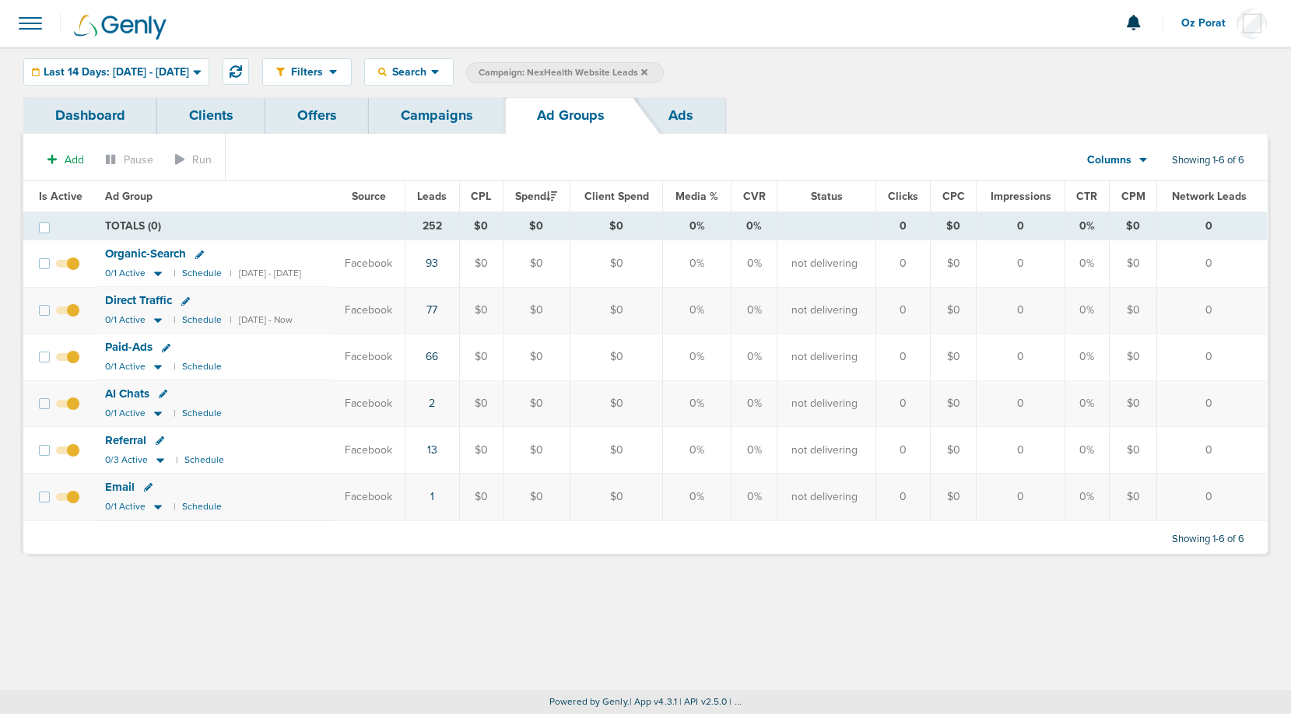
click at [128, 252] on span "Organic-Search" at bounding box center [145, 254] width 81 height 14
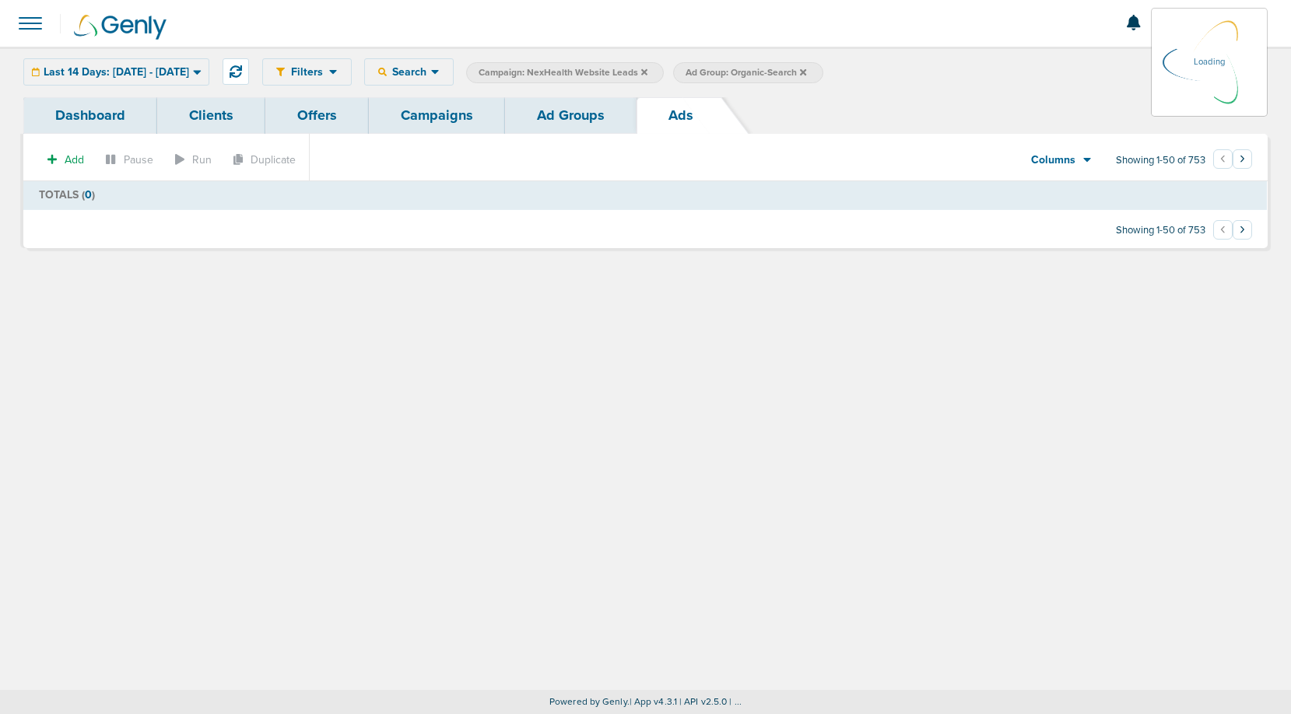
click at [93, 121] on link "Dashboard" at bounding box center [90, 115] width 134 height 37
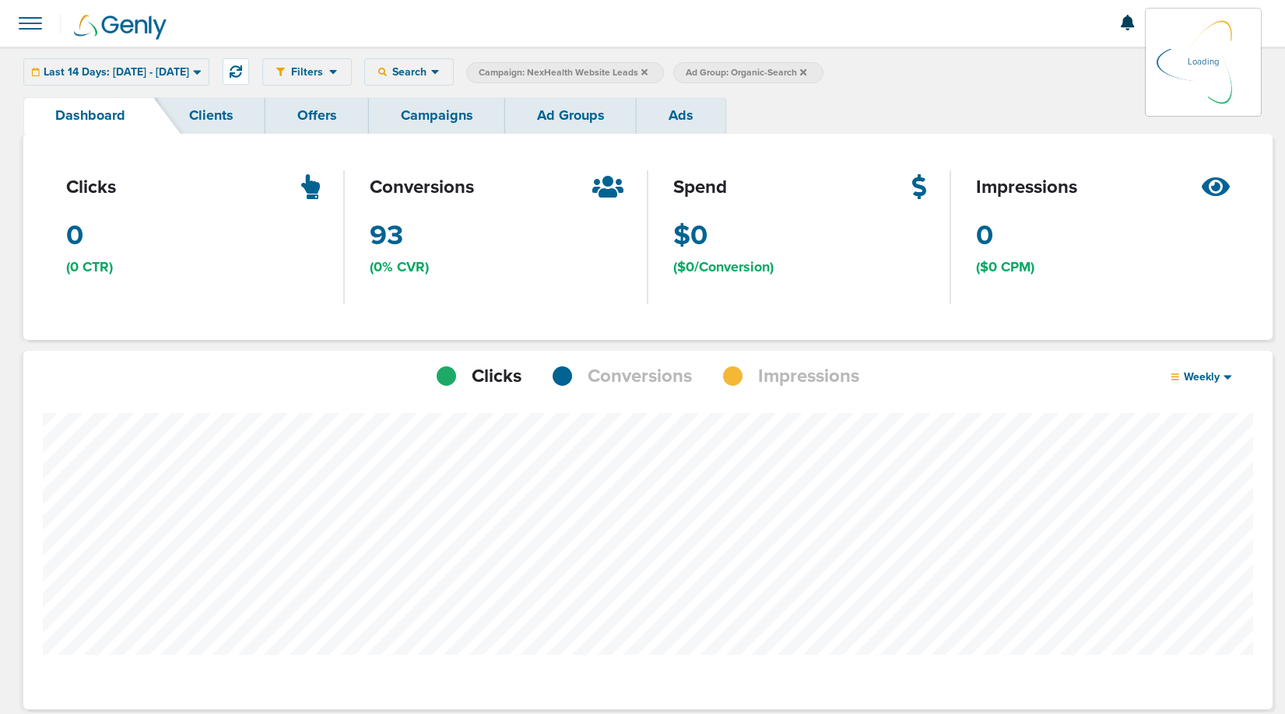
scroll to position [1212, 1238]
click at [627, 368] on span "Conversions" at bounding box center [640, 376] width 104 height 26
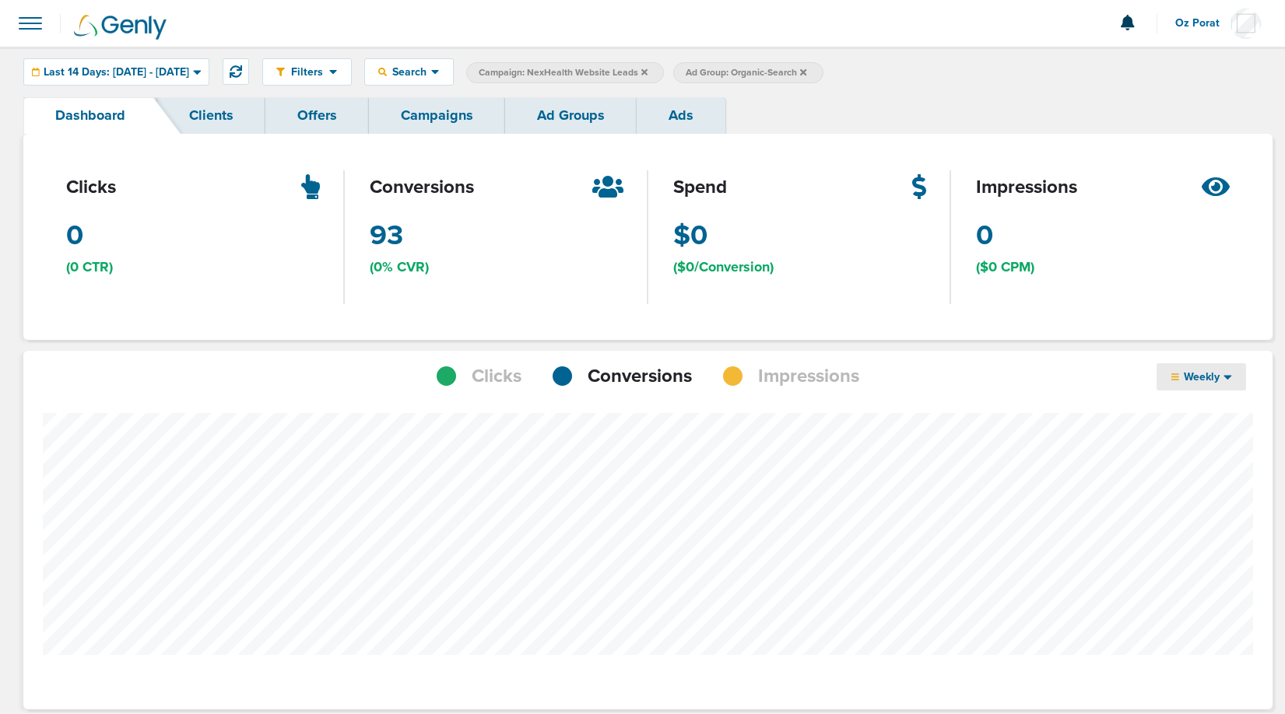
click at [1219, 380] on span "Weekly" at bounding box center [1201, 376] width 45 height 13
click at [1206, 402] on link "Daily" at bounding box center [1235, 400] width 156 height 19
click at [438, 121] on link "Campaigns" at bounding box center [437, 115] width 136 height 37
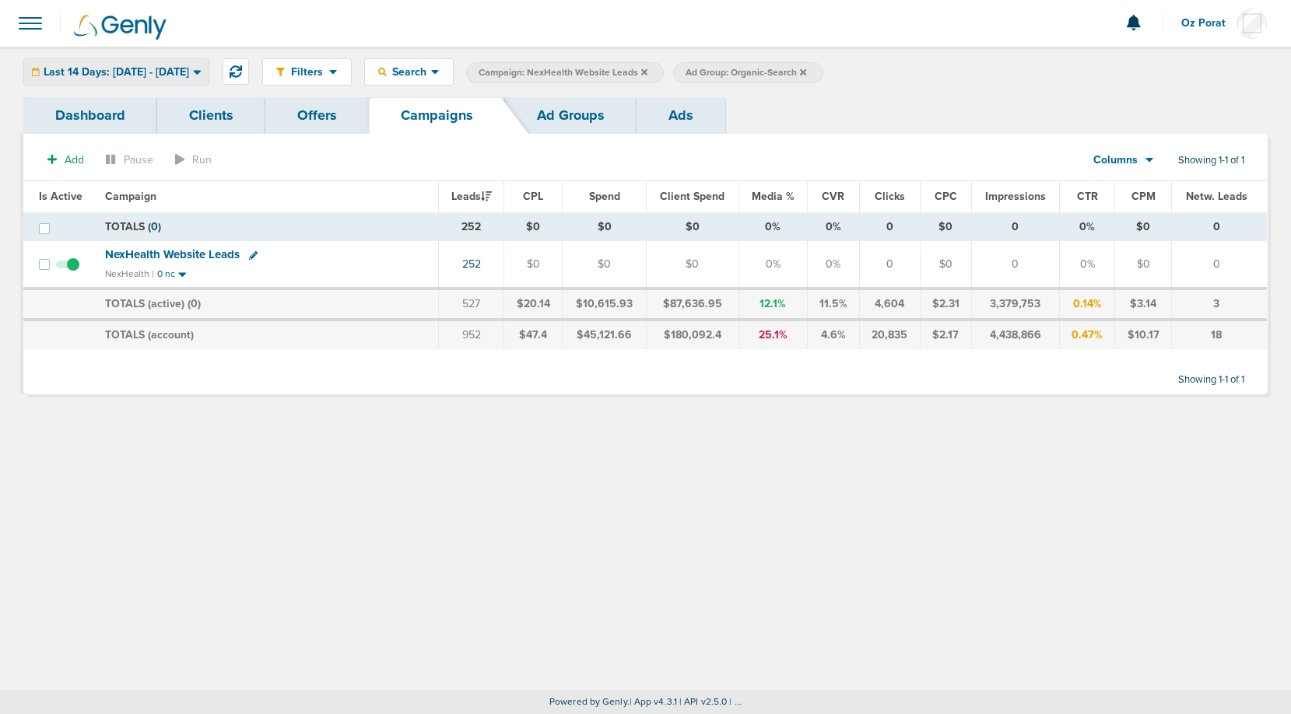
click at [128, 67] on span "Last 14 Days: [DATE] - [DATE]" at bounding box center [117, 72] width 146 height 11
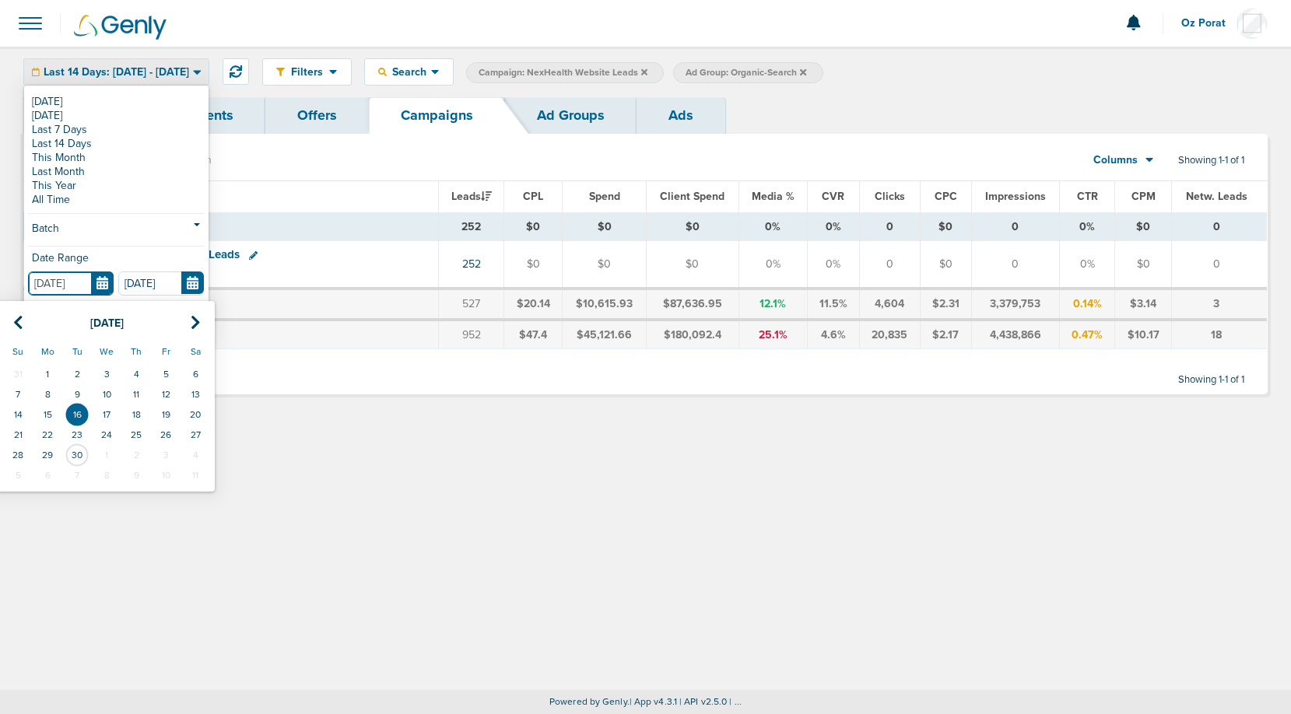
click at [107, 286] on input "[DATE]" at bounding box center [71, 284] width 86 height 24
click at [44, 413] on td "15" at bounding box center [48, 415] width 30 height 20
type input "[DATE]"
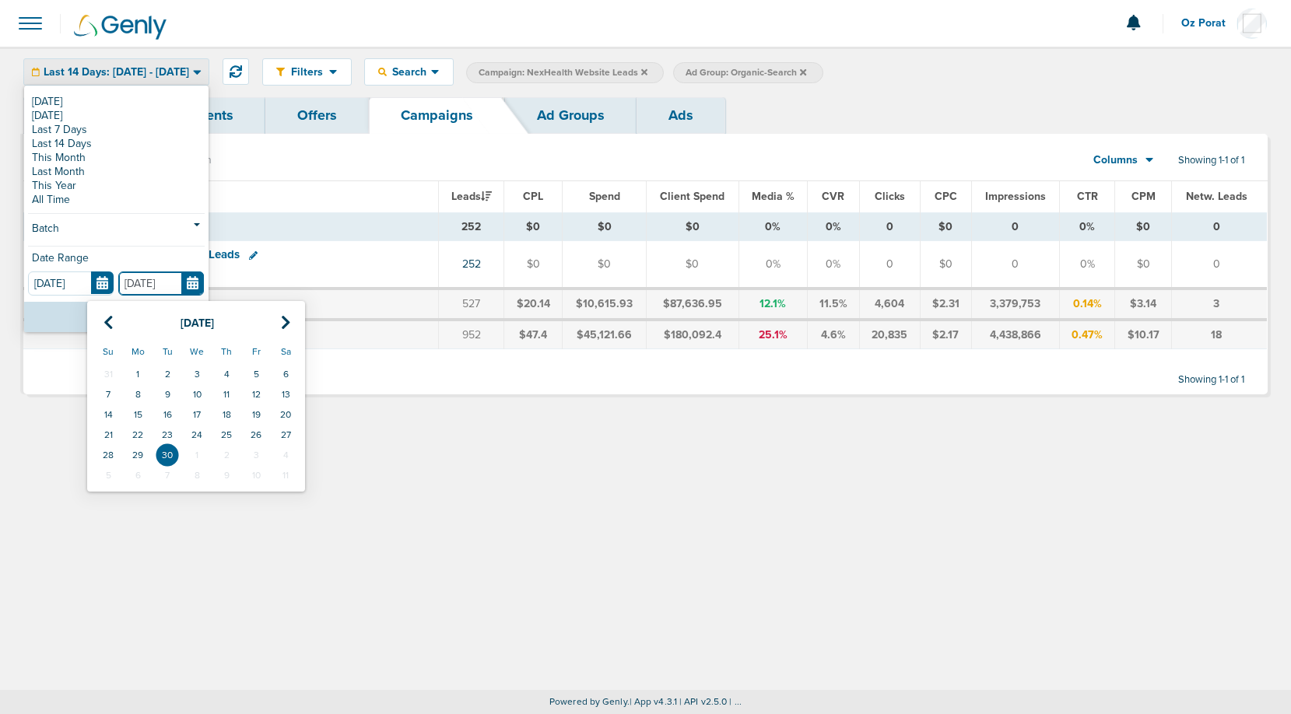
click at [194, 282] on input "[DATE]" at bounding box center [161, 284] width 86 height 24
click at [193, 411] on td "17" at bounding box center [197, 415] width 30 height 20
type input "[DATE]"
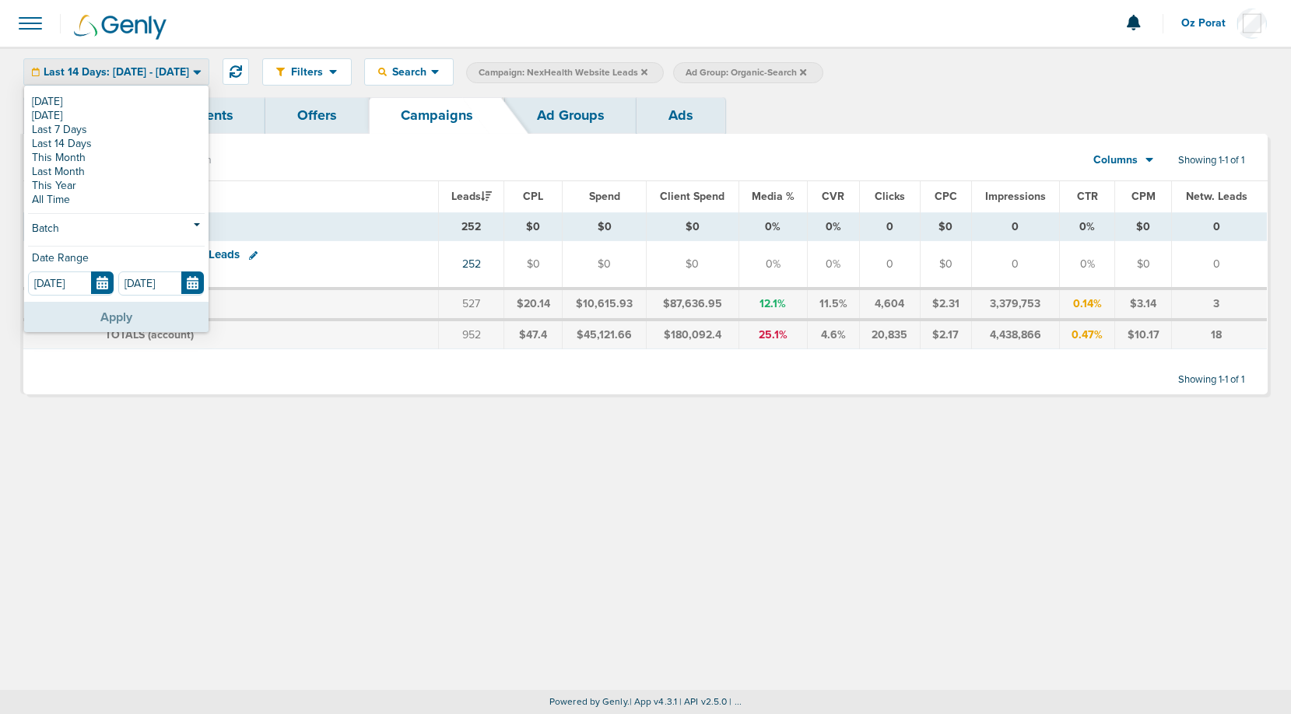
click at [155, 318] on button "Apply" at bounding box center [116, 317] width 184 height 30
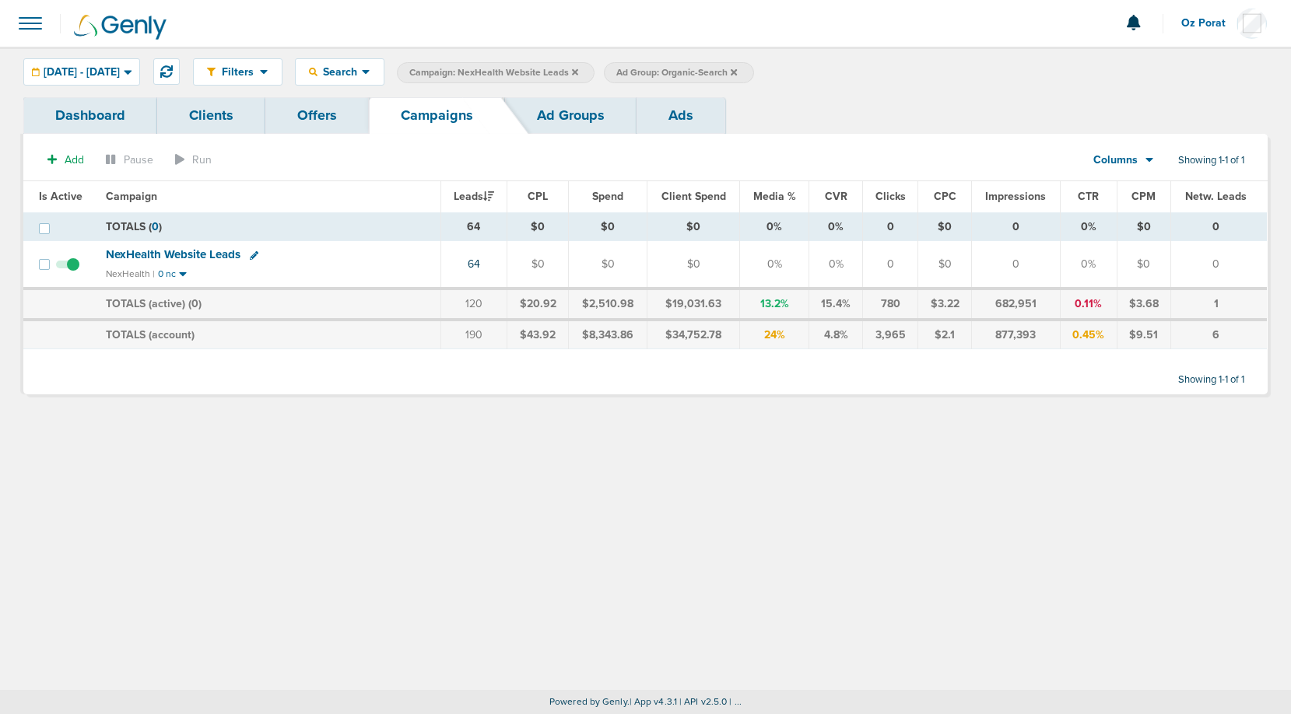
click at [737, 74] on icon at bounding box center [734, 72] width 6 height 9
click at [578, 70] on icon at bounding box center [575, 71] width 6 height 6
